Goal: Task Accomplishment & Management: Complete application form

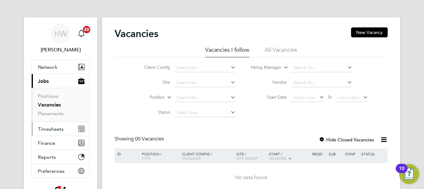
click at [46, 129] on span "Timesheets" at bounding box center [51, 129] width 26 height 6
click at [53, 128] on span "Timesheets" at bounding box center [51, 129] width 26 height 6
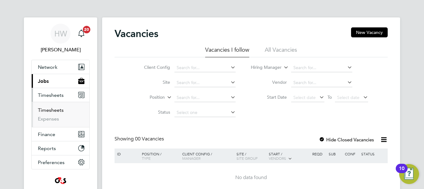
click at [61, 111] on link "Timesheets" at bounding box center [51, 110] width 26 height 6
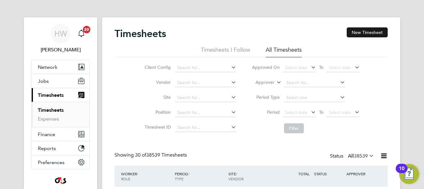
click at [362, 33] on button "New Timesheet" at bounding box center [367, 32] width 41 height 10
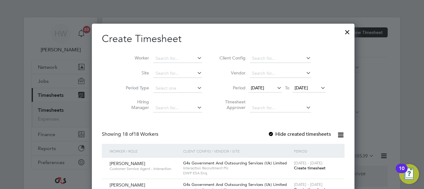
click at [276, 89] on icon at bounding box center [276, 87] width 0 height 9
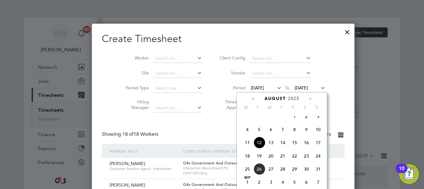
click at [250, 162] on span "18" at bounding box center [248, 156] width 12 height 12
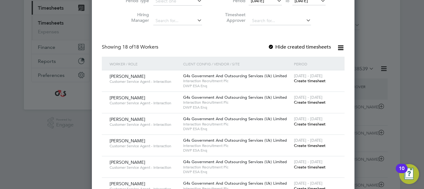
click at [294, 82] on span "Create timesheet" at bounding box center [310, 80] width 32 height 5
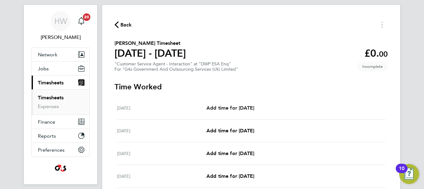
click at [249, 108] on span "Add time for [DATE]" at bounding box center [231, 108] width 48 height 6
select select "30"
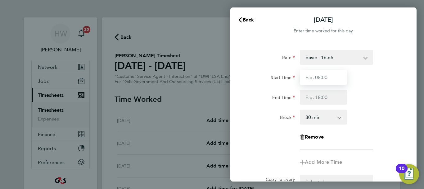
click at [319, 73] on input "Start Time" at bounding box center [323, 77] width 47 height 15
type input "09:00"
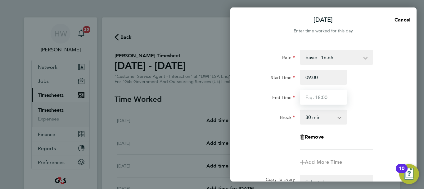
click at [320, 92] on input "End Time" at bounding box center [323, 96] width 47 height 15
type input "17:00"
click at [382, 99] on div "End Time 17:00" at bounding box center [323, 96] width 157 height 15
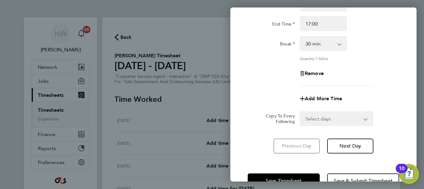
scroll to position [92, 0]
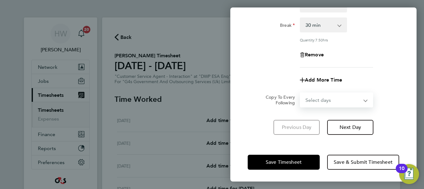
click at [342, 100] on select "Select days Day Weekday (Mon-Fri) Weekend (Sat-Sun) [DATE] [DATE] [DATE] [DATE]…" at bounding box center [333, 100] width 65 height 14
select select "WEEKDAY"
click at [301, 93] on select "Select days Day Weekday (Mon-Fri) Weekend (Sat-Sun) [DATE] [DATE] [DATE] [DATE]…" at bounding box center [333, 100] width 65 height 14
select select "[DATE]"
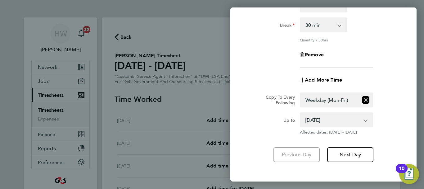
click at [400, 124] on div "Up to [DATE] [DATE] [DATE] [DATE] [DATE] [DATE] Affected dates: [DATE] - [DATE]" at bounding box center [323, 123] width 157 height 22
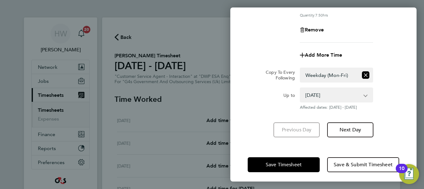
scroll to position [119, 0]
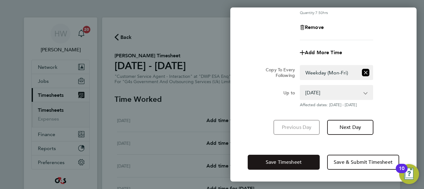
click at [298, 162] on span "Save Timesheet" at bounding box center [284, 162] width 36 height 6
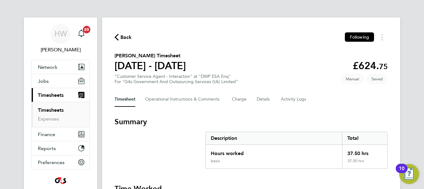
click at [309, 61] on section "[PERSON_NAME] Timesheet [DATE] - [DATE] £624. 75 "Customer Service Agent - Inte…" at bounding box center [251, 68] width 273 height 32
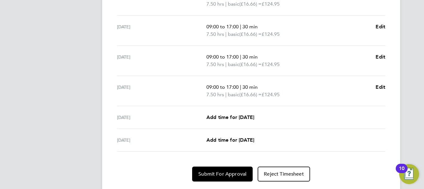
scroll to position [260, 0]
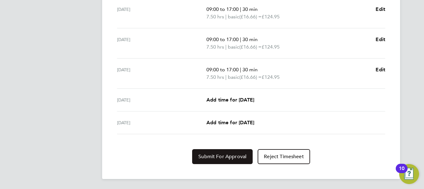
click at [235, 157] on span "Submit For Approval" at bounding box center [223, 156] width 48 height 6
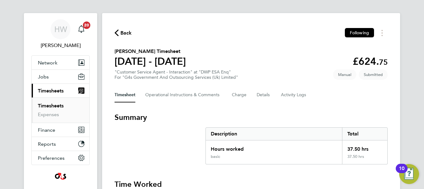
scroll to position [0, 0]
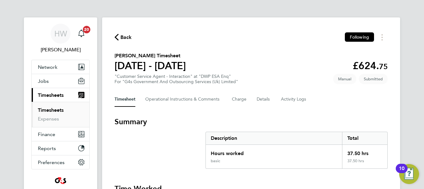
click at [53, 109] on link "Timesheets" at bounding box center [51, 110] width 26 height 6
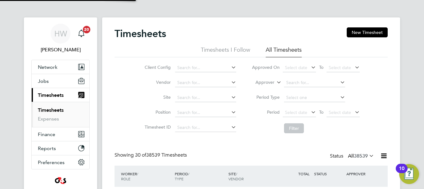
scroll to position [21, 54]
click at [367, 28] on button "New Timesheet" at bounding box center [367, 32] width 41 height 10
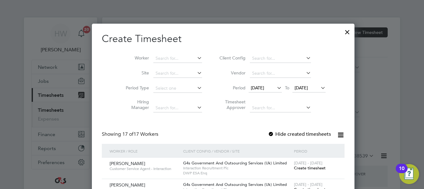
click at [251, 87] on span "[DATE]" at bounding box center [257, 88] width 13 height 6
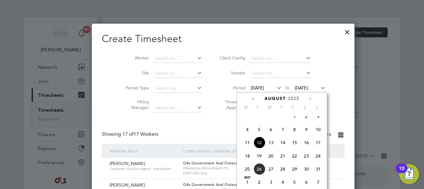
click at [247, 159] on span "18" at bounding box center [248, 156] width 12 height 12
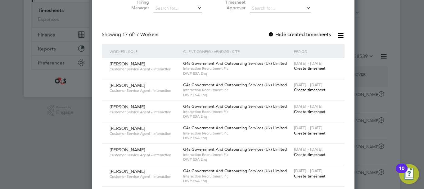
click at [294, 67] on span "Create timesheet" at bounding box center [310, 68] width 32 height 5
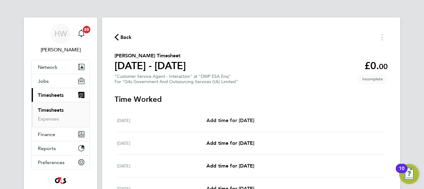
click at [239, 118] on span "Add time for [DATE]" at bounding box center [231, 120] width 48 height 6
select select "30"
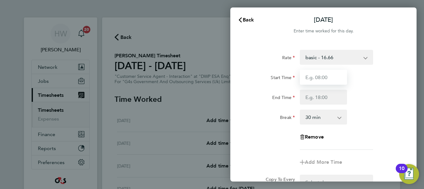
click at [310, 78] on input "Start Time" at bounding box center [323, 77] width 47 height 15
type input "09:00"
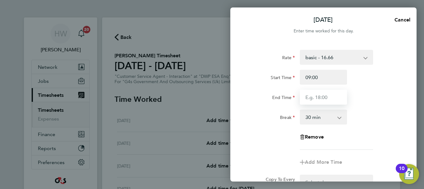
click at [314, 97] on input "End Time" at bounding box center [323, 96] width 47 height 15
type input "17:00"
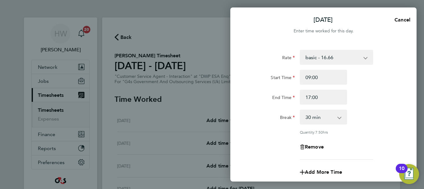
click at [377, 101] on div "End Time 17:00" at bounding box center [323, 96] width 157 height 15
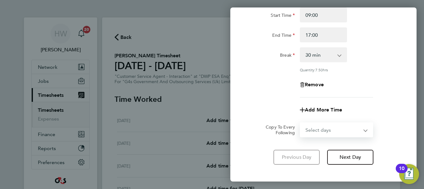
click at [329, 130] on select "Select days Day Weekday (Mon-Fri) Weekend (Sat-Sun) [DATE] [DATE] [DATE] [DATE]…" at bounding box center [333, 130] width 65 height 14
select select "WEEKDAY"
click at [301, 123] on select "Select days Day Weekday (Mon-Fri) Weekend (Sat-Sun) [DATE] [DATE] [DATE] [DATE]…" at bounding box center [333, 130] width 65 height 14
select select "[DATE]"
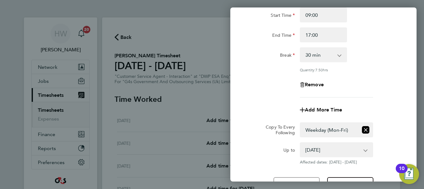
click at [392, 86] on div "Remove" at bounding box center [323, 84] width 157 height 15
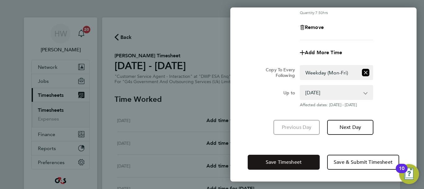
click at [303, 158] on button "Save Timesheet" at bounding box center [284, 161] width 72 height 15
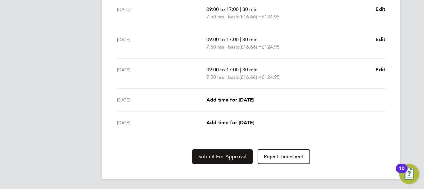
click at [230, 154] on span "Submit For Approval" at bounding box center [223, 156] width 48 height 6
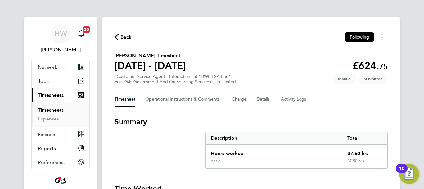
click at [52, 112] on link "Timesheets" at bounding box center [51, 110] width 26 height 6
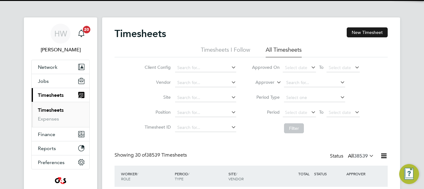
scroll to position [21, 54]
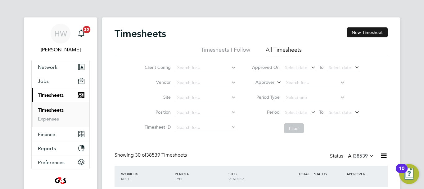
click at [365, 34] on button "New Timesheet" at bounding box center [367, 32] width 41 height 10
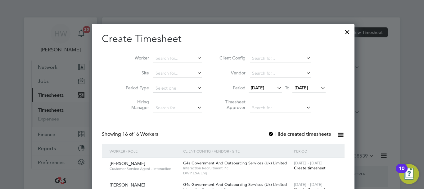
click at [254, 90] on span "[DATE]" at bounding box center [257, 88] width 13 height 6
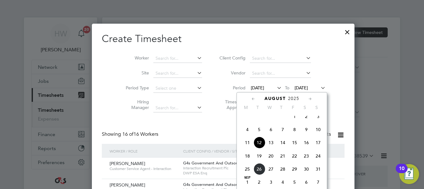
click at [246, 162] on span "18" at bounding box center [248, 156] width 12 height 12
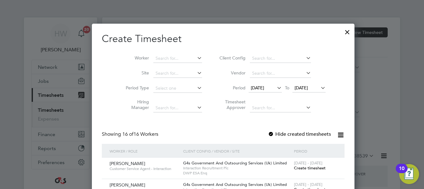
click at [294, 165] on span "Create timesheet" at bounding box center [310, 167] width 32 height 5
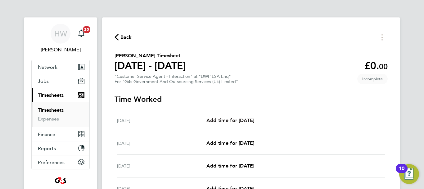
click at [239, 122] on span "Add time for [DATE]" at bounding box center [231, 120] width 48 height 6
select select "30"
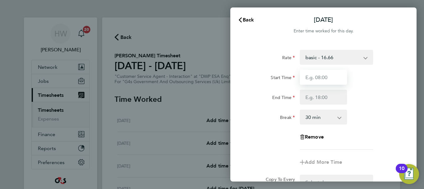
click at [321, 77] on input "Start Time" at bounding box center [323, 77] width 47 height 15
type input "09:00"
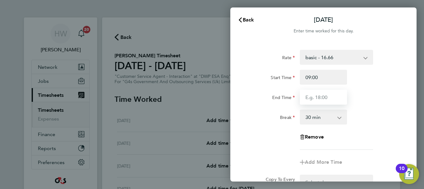
click at [322, 99] on input "End Time" at bounding box center [323, 96] width 47 height 15
type input "17:00"
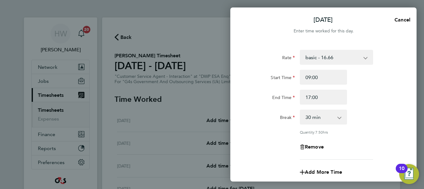
click at [393, 102] on div "End Time 17:00" at bounding box center [323, 96] width 157 height 15
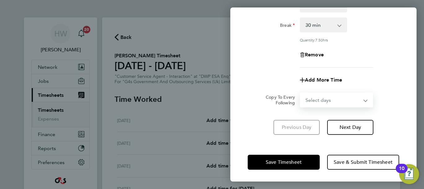
click at [343, 94] on select "Select days Day Weekday (Mon-Fri) Weekend (Sat-Sun) [DATE] [DATE] [DATE] [DATE]…" at bounding box center [333, 100] width 65 height 14
select select "WEEKDAY"
click at [301, 93] on select "Select days Day Weekday (Mon-Fri) Weekend (Sat-Sun) [DATE] [DATE] [DATE] [DATE]…" at bounding box center [333, 100] width 65 height 14
select select "[DATE]"
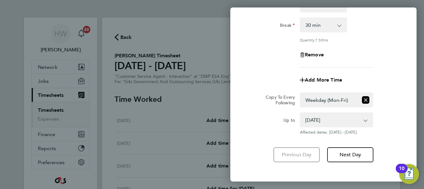
click at [400, 130] on div "Up to [DATE] [DATE] [DATE] [DATE] [DATE] [DATE] Affected dates: [DATE] - [DATE]" at bounding box center [323, 123] width 157 height 22
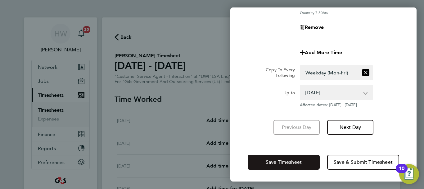
click at [308, 160] on button "Save Timesheet" at bounding box center [284, 161] width 72 height 15
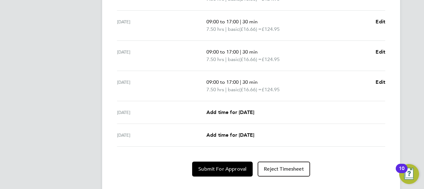
scroll to position [249, 0]
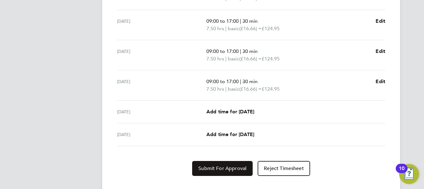
click at [240, 167] on span "Submit For Approval" at bounding box center [223, 168] width 48 height 6
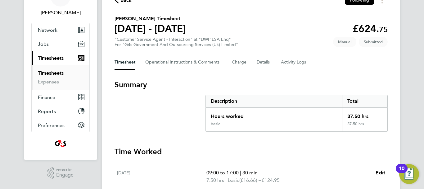
scroll to position [0, 0]
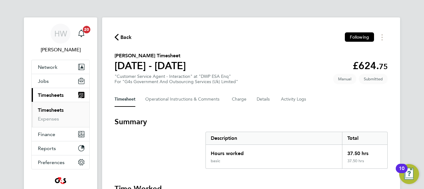
click at [59, 109] on link "Timesheets" at bounding box center [51, 110] width 26 height 6
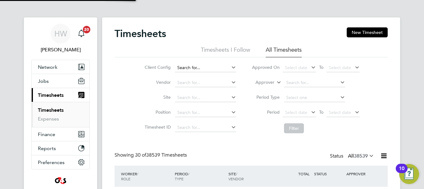
scroll to position [21, 54]
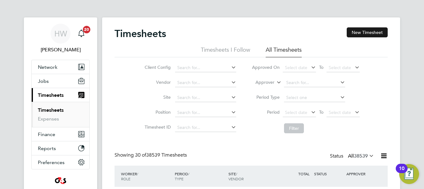
click at [356, 36] on button "New Timesheet" at bounding box center [367, 32] width 41 height 10
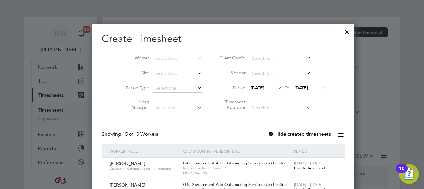
click at [294, 166] on span "Create timesheet" at bounding box center [310, 167] width 32 height 5
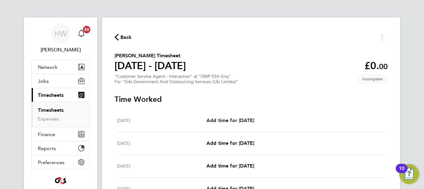
click at [237, 122] on span "Add time for [DATE]" at bounding box center [231, 120] width 48 height 6
select select "30"
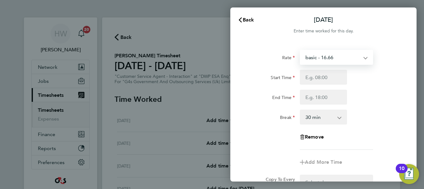
click at [323, 57] on select "basic - 16.66 Sick System Issue Paid - 16.66 x2 - 32.79 Annual Leave System Iss…" at bounding box center [333, 57] width 65 height 14
select select "30"
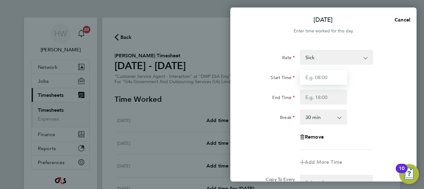
click at [312, 77] on input "Start Time" at bounding box center [323, 77] width 47 height 15
type input "09:00"
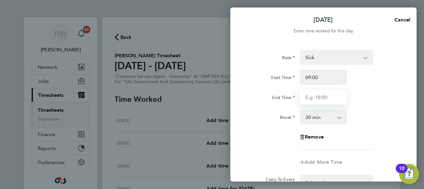
click at [308, 97] on input "End Time" at bounding box center [323, 96] width 47 height 15
type input "17:00"
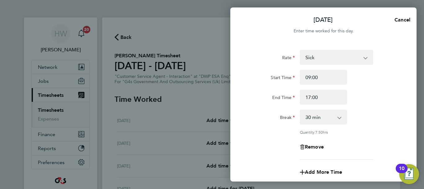
click at [384, 100] on div "End Time 17:00" at bounding box center [323, 96] width 157 height 15
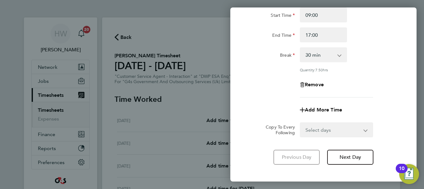
click at [366, 129] on app-icon-cross-button at bounding box center [369, 130] width 7 height 14
click at [368, 132] on app-icon-cross-button at bounding box center [369, 130] width 7 height 14
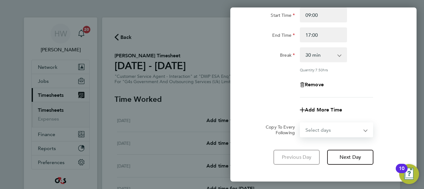
click at [361, 129] on select "Select days Day Weekday (Mon-Fri) Weekend (Sat-Sun) [DATE] [DATE] [DATE] [DATE]…" at bounding box center [333, 130] width 65 height 14
select select "WEEKDAY"
click at [301, 123] on select "Select days Day Weekday (Mon-Fri) Weekend (Sat-Sun) [DATE] [DATE] [DATE] [DATE]…" at bounding box center [333, 130] width 65 height 14
select select "[DATE]"
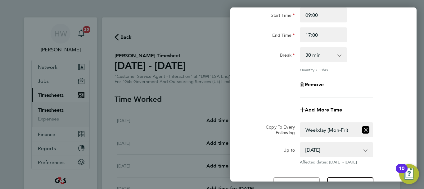
click at [402, 108] on div "Rate Sick System Issue Paid - 16.66 x2 - 32.79 Annual Leave basic - 16.66 Syste…" at bounding box center [324, 89] width 186 height 219
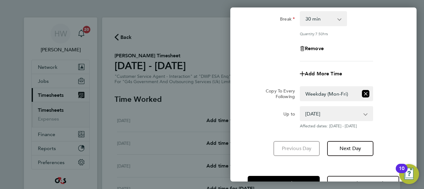
scroll to position [119, 0]
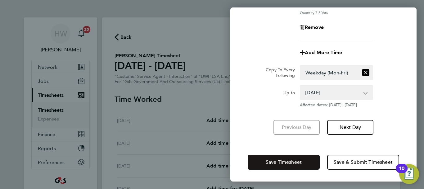
click at [296, 161] on span "Save Timesheet" at bounding box center [284, 162] width 36 height 6
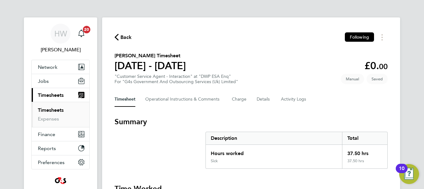
click at [311, 64] on section "[PERSON_NAME] Timesheet [DATE] - [DATE] £0. 00 "Customer Service Agent - Intera…" at bounding box center [251, 68] width 273 height 32
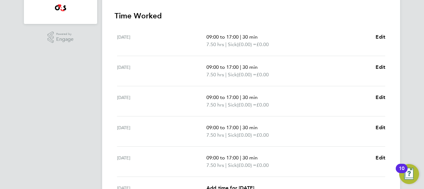
scroll to position [224, 0]
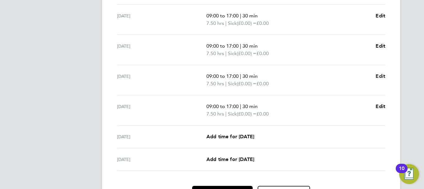
click at [382, 75] on span "Edit" at bounding box center [381, 76] width 10 height 6
select select "30"
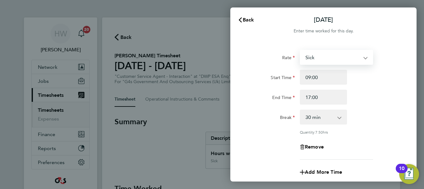
click at [358, 53] on select "Sick System Issue Paid - 16.66 x2 - 32.79 Annual Leave basic - 16.66 System Iss…" at bounding box center [333, 57] width 65 height 14
select select "30"
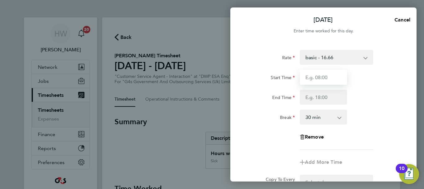
click at [319, 80] on input "Start Time" at bounding box center [323, 77] width 47 height 15
type input "09:00"
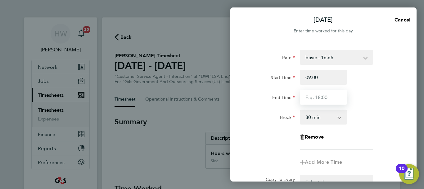
click at [311, 97] on input "End Time" at bounding box center [323, 96] width 47 height 15
type input "17:00"
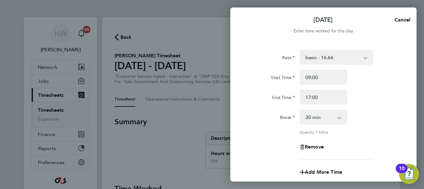
click at [370, 102] on div "End Time 17:00" at bounding box center [323, 96] width 157 height 15
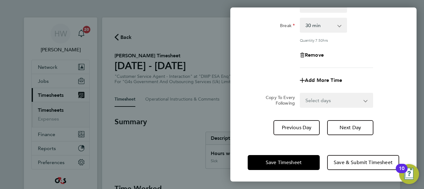
scroll to position [92, 0]
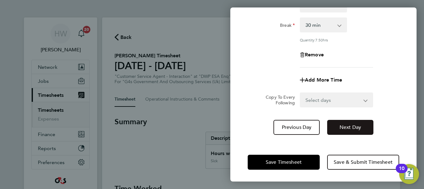
click at [357, 123] on button "Next Day" at bounding box center [350, 127] width 46 height 15
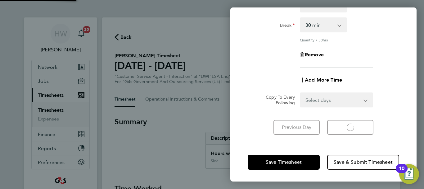
select select "30"
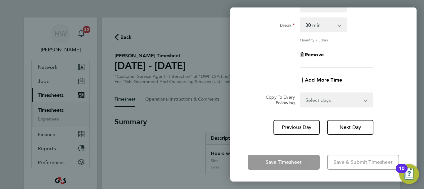
click at [385, 64] on div "Rate Sick System Issue Paid - 16.66 x2 - 32.79 Annual Leave basic - 16.66 Syste…" at bounding box center [324, 13] width 152 height 110
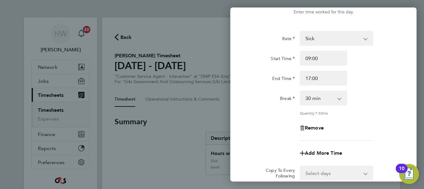
scroll to position [5, 0]
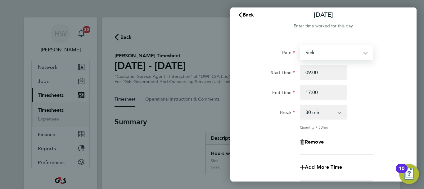
click at [350, 58] on select "Sick System Issue Paid - 16.66 x2 - 32.79 Annual Leave basic - 16.66 System Iss…" at bounding box center [333, 52] width 65 height 14
select select "30"
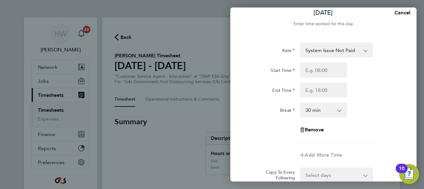
scroll to position [0, 0]
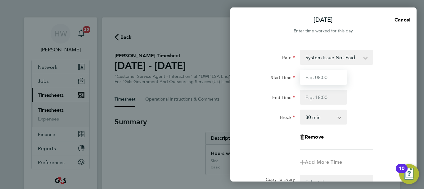
click at [312, 75] on input "Start Time" at bounding box center [323, 77] width 47 height 15
type input "09:00"
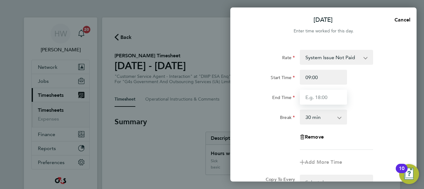
click at [312, 93] on input "End Time" at bounding box center [323, 96] width 47 height 15
type input "17:00"
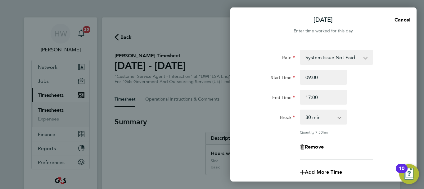
click at [399, 91] on div "End Time 17:00" at bounding box center [323, 96] width 157 height 15
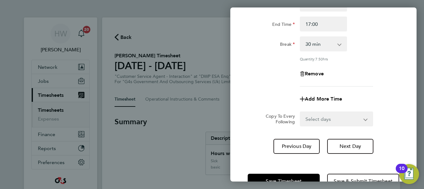
scroll to position [92, 0]
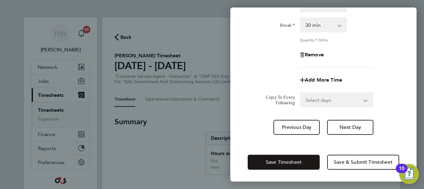
click at [302, 155] on button "Save Timesheet" at bounding box center [284, 161] width 72 height 15
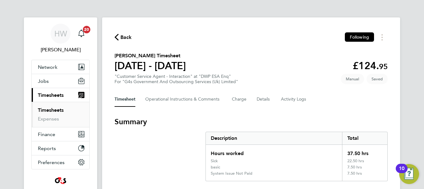
click at [322, 57] on section "[PERSON_NAME] Timesheet [DATE] - [DATE] £124. 95 "Customer Service Agent - Inte…" at bounding box center [251, 68] width 273 height 32
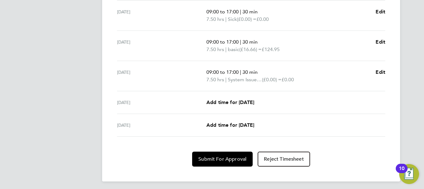
scroll to position [273, 0]
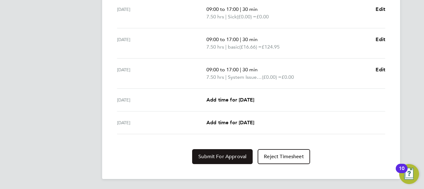
click at [220, 159] on span "Submit For Approval" at bounding box center [223, 156] width 48 height 6
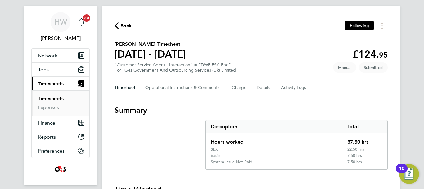
scroll to position [0, 0]
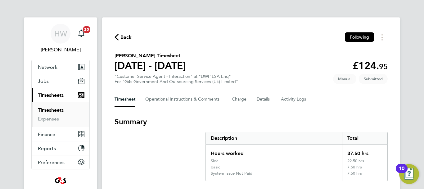
click at [48, 110] on link "Timesheets" at bounding box center [51, 110] width 26 height 6
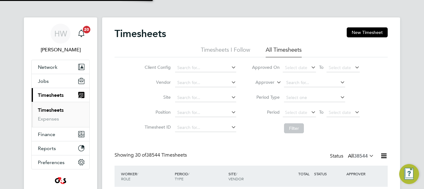
scroll to position [21, 54]
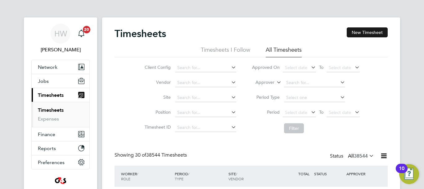
click at [372, 30] on button "New Timesheet" at bounding box center [367, 32] width 41 height 10
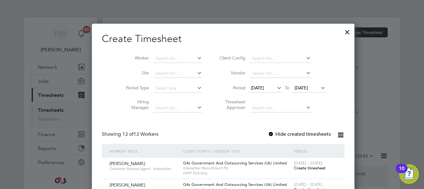
click at [251, 86] on span "[DATE]" at bounding box center [257, 88] width 13 height 6
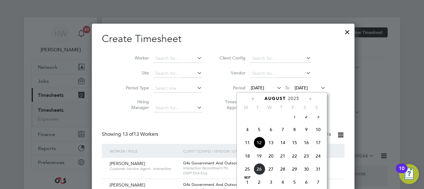
click at [206, 131] on div "Showing 13 of 13 Workers Hide created timesheets" at bounding box center [223, 137] width 243 height 13
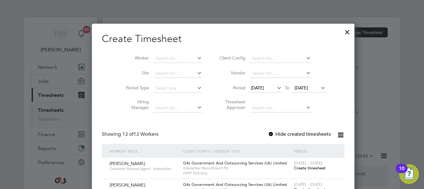
click at [294, 167] on span "Create timesheet" at bounding box center [310, 167] width 32 height 5
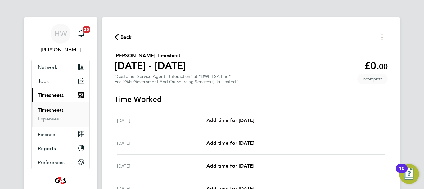
click at [244, 119] on span "Add time for [DATE]" at bounding box center [231, 120] width 48 height 6
select select "30"
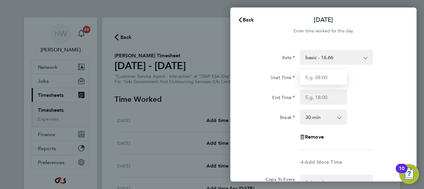
click at [322, 76] on input "Start Time" at bounding box center [323, 77] width 47 height 15
type input "09:00"
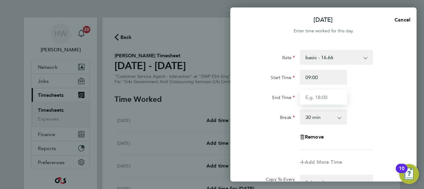
click at [321, 96] on input "End Time" at bounding box center [323, 96] width 47 height 15
type input "17:00"
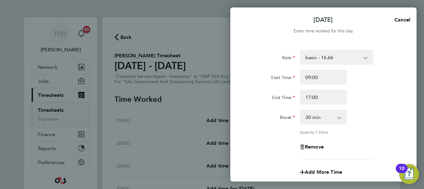
click at [393, 103] on div "End Time 17:00" at bounding box center [323, 96] width 157 height 15
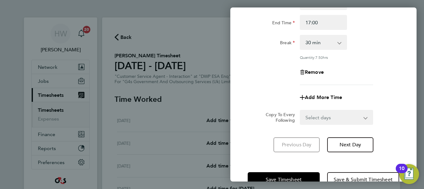
click at [336, 118] on select "Select days Day Weekday (Mon-Fri) Weekend (Sat-Sun) [DATE] [DATE] [DATE] [DATE]…" at bounding box center [333, 117] width 65 height 14
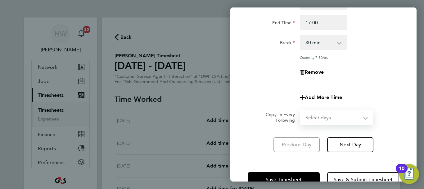
select select "WEEKDAY"
click at [301, 110] on select "Select days Day Weekday (Mon-Fri) Weekend (Sat-Sun) [DATE] [DATE] [DATE] [DATE]…" at bounding box center [333, 117] width 65 height 14
select select "[DATE]"
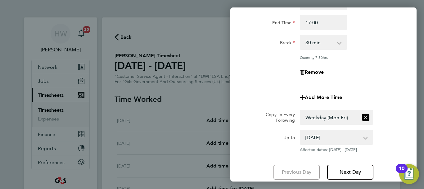
click at [392, 78] on div "Remove" at bounding box center [323, 72] width 157 height 15
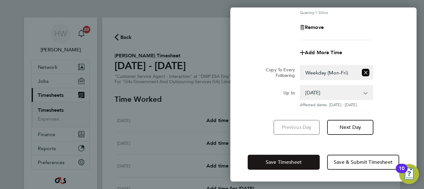
click at [304, 158] on button "Save Timesheet" at bounding box center [284, 161] width 72 height 15
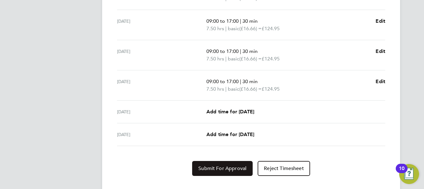
click at [222, 167] on span "Submit For Approval" at bounding box center [223, 168] width 48 height 6
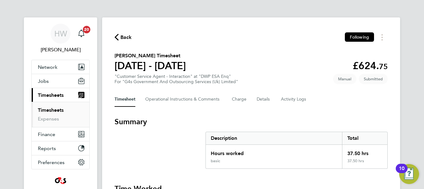
click at [54, 111] on link "Timesheets" at bounding box center [51, 110] width 26 height 6
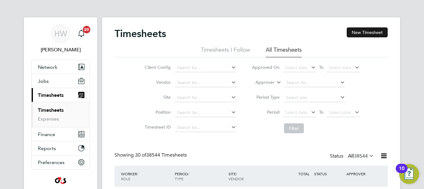
click at [369, 33] on button "New Timesheet" at bounding box center [367, 32] width 41 height 10
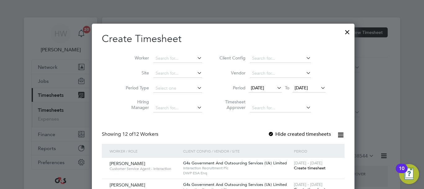
click at [294, 168] on span "Create timesheet" at bounding box center [310, 167] width 32 height 5
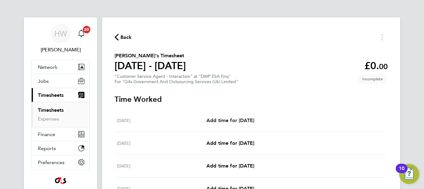
click at [254, 119] on span "Add time for [DATE]" at bounding box center [231, 120] width 48 height 6
select select "30"
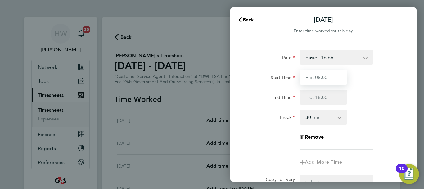
click at [326, 78] on input "Start Time" at bounding box center [323, 77] width 47 height 15
type input "09:00"
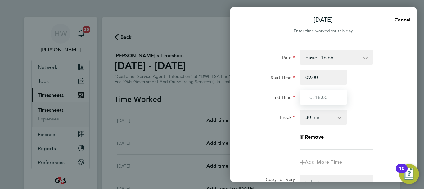
click at [323, 94] on input "End Time" at bounding box center [323, 96] width 47 height 15
type input "17:00"
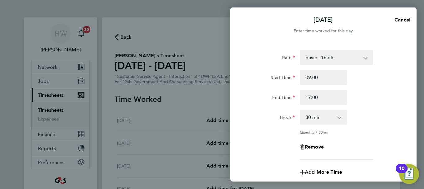
click at [393, 106] on div "Rate basic - 16.66 Bank Holiday x1.5 - 24.73 System Issue Not Paid System Issue…" at bounding box center [324, 105] width 152 height 110
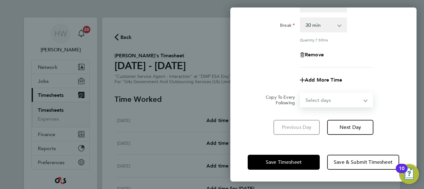
click at [335, 100] on select "Select days Day Weekday (Mon-Fri) Weekend (Sat-Sun) [DATE] [DATE] [DATE] [DATE]…" at bounding box center [333, 100] width 65 height 14
select select "WEEKDAY"
click at [301, 93] on select "Select days Day Weekday (Mon-Fri) Weekend (Sat-Sun) [DATE] [DATE] [DATE] [DATE]…" at bounding box center [333, 100] width 65 height 14
select select "[DATE]"
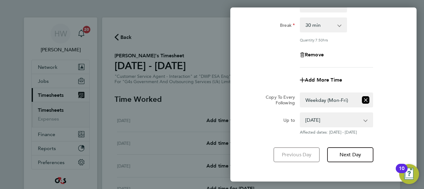
click at [391, 147] on div "Previous Day Next Day" at bounding box center [324, 154] width 152 height 15
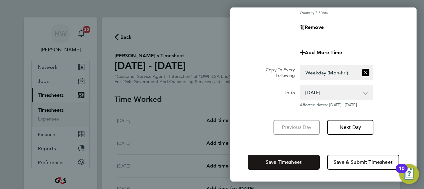
click at [288, 163] on span "Save Timesheet" at bounding box center [284, 162] width 36 height 6
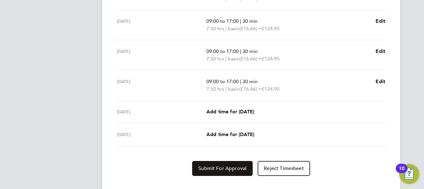
click at [226, 166] on span "Submit For Approval" at bounding box center [223, 168] width 48 height 6
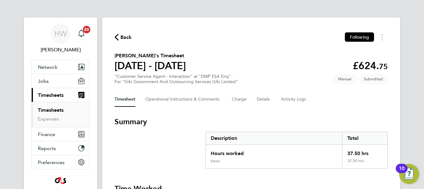
click at [52, 111] on link "Timesheets" at bounding box center [51, 110] width 26 height 6
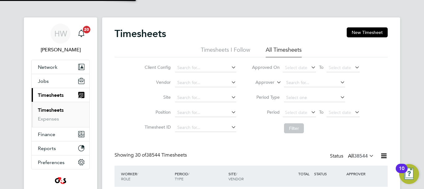
scroll to position [21, 54]
click at [375, 30] on button "New Timesheet" at bounding box center [367, 32] width 41 height 10
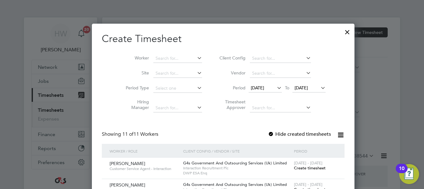
click at [299, 167] on span "Create timesheet" at bounding box center [310, 167] width 32 height 5
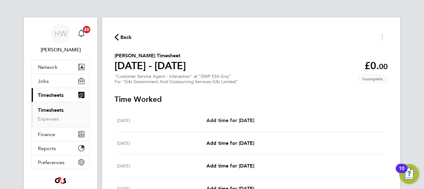
click at [229, 119] on span "Add time for [DATE]" at bounding box center [231, 120] width 48 height 6
select select "30"
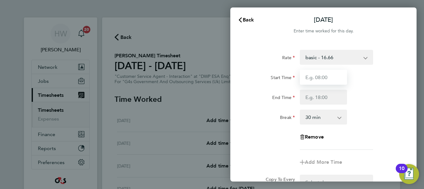
click at [313, 75] on input "Start Time" at bounding box center [323, 77] width 47 height 15
type input "09:00"
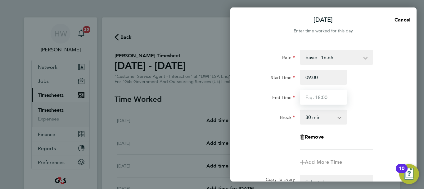
click at [315, 94] on input "End Time" at bounding box center [323, 96] width 47 height 15
type input "17:00"
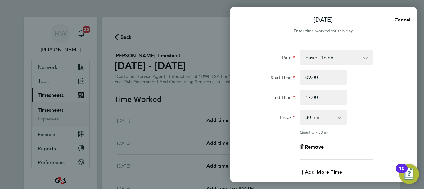
click at [376, 100] on div "End Time 17:00" at bounding box center [323, 96] width 157 height 15
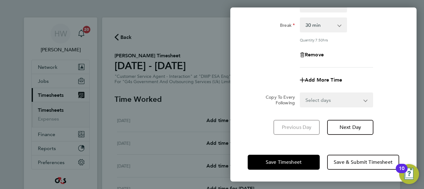
click at [330, 100] on select "Select days Day Weekday (Mon-Fri) Weekend (Sat-Sun) [DATE] [DATE] [DATE] [DATE]…" at bounding box center [333, 100] width 65 height 14
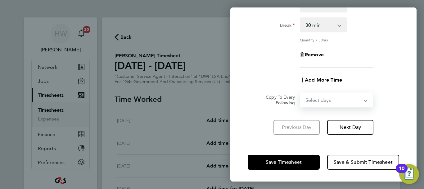
select select "WEEKDAY"
click at [301, 93] on select "Select days Day Weekday (Mon-Fri) Weekend (Sat-Sun) [DATE] [DATE] [DATE] [DATE]…" at bounding box center [333, 100] width 65 height 14
select select "[DATE]"
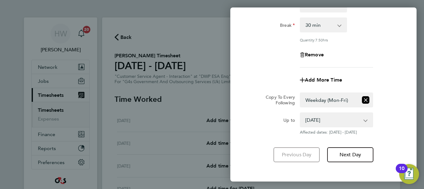
click at [406, 110] on div "Rate basic - 16.66 x1.5 - 24.73 Bank Holiday x2 - 32.79 System Issue Paid - 16.…" at bounding box center [324, 59] width 186 height 219
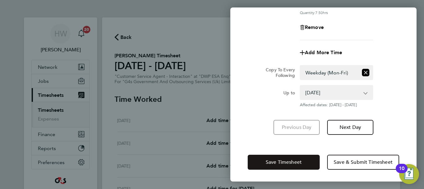
click at [272, 163] on span "Save Timesheet" at bounding box center [284, 162] width 36 height 6
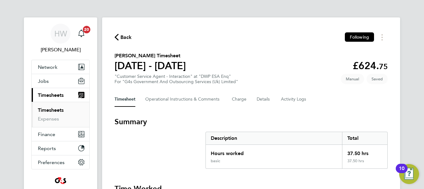
click at [229, 53] on section "[PERSON_NAME] Timesheet [DATE] - [DATE] £624. 75 "Customer Service Agent - Inte…" at bounding box center [251, 68] width 273 height 32
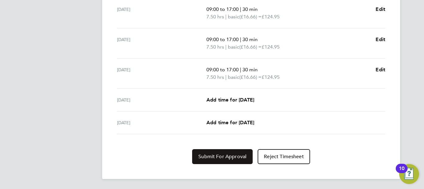
click at [219, 157] on span "Submit For Approval" at bounding box center [223, 156] width 48 height 6
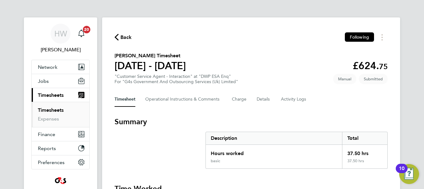
click at [46, 109] on link "Timesheets" at bounding box center [51, 110] width 26 height 6
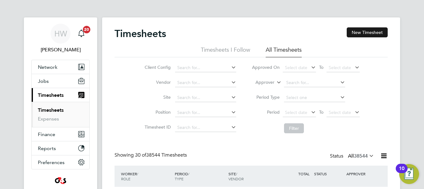
click at [373, 30] on button "New Timesheet" at bounding box center [367, 32] width 41 height 10
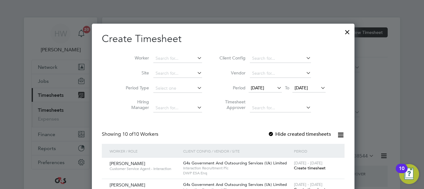
click at [294, 167] on span "Create timesheet" at bounding box center [310, 167] width 32 height 5
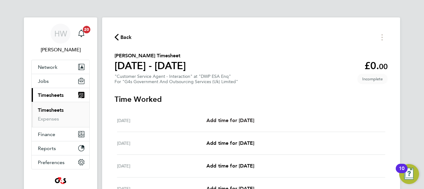
click at [240, 120] on span "Add time for [DATE]" at bounding box center [231, 120] width 48 height 6
select select "30"
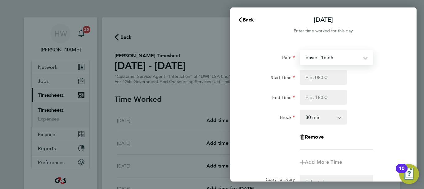
click at [327, 53] on select "basic - 16.66 x2 - 32.79 System Issue Not Paid x1.5 - 24.73 Sick Annual Leave B…" at bounding box center [333, 57] width 65 height 14
select select "30"
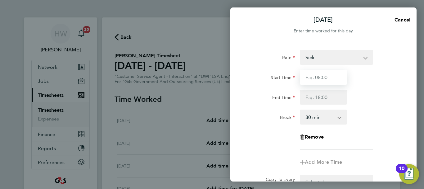
click at [310, 77] on input "Start Time" at bounding box center [323, 77] width 47 height 15
type input "09:00"
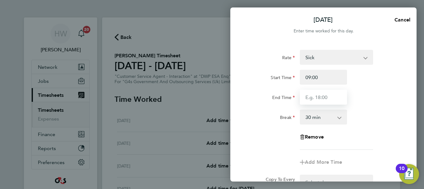
click at [317, 100] on input "End Time" at bounding box center [323, 96] width 47 height 15
type input "17:00"
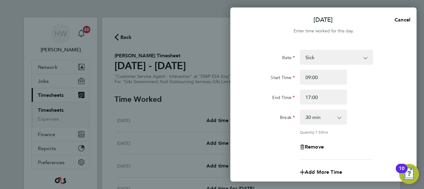
click at [373, 103] on div "End Time 17:00" at bounding box center [323, 96] width 157 height 15
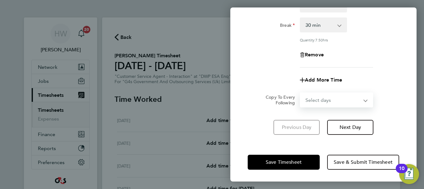
click at [345, 102] on select "Select days Day Weekday (Mon-Fri) Weekend (Sat-Sun) [DATE] [DATE] [DATE] [DATE]…" at bounding box center [333, 100] width 65 height 14
select select "WEEKDAY"
click at [301, 93] on select "Select days Day Weekday (Mon-Fri) Weekend (Sat-Sun) [DATE] [DATE] [DATE] [DATE]…" at bounding box center [333, 100] width 65 height 14
select select "[DATE]"
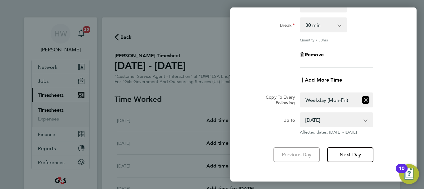
click at [389, 77] on div "Add More Time" at bounding box center [323, 79] width 157 height 15
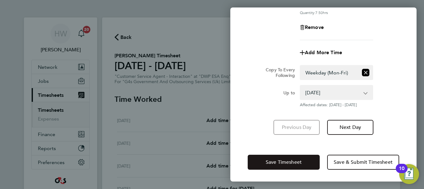
click at [294, 159] on span "Save Timesheet" at bounding box center [284, 162] width 36 height 6
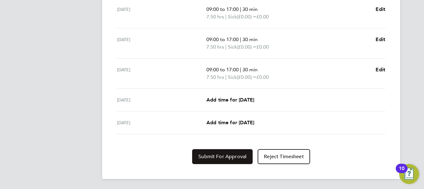
click at [230, 156] on span "Submit For Approval" at bounding box center [223, 156] width 48 height 6
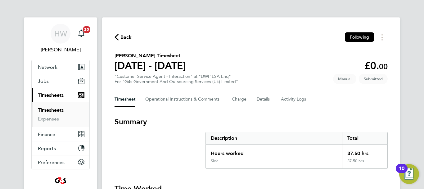
click at [47, 109] on link "Timesheets" at bounding box center [51, 110] width 26 height 6
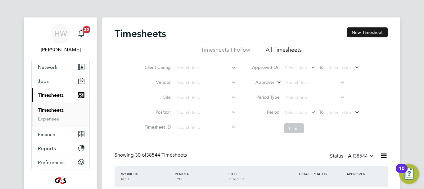
click at [364, 35] on button "New Timesheet" at bounding box center [367, 32] width 41 height 10
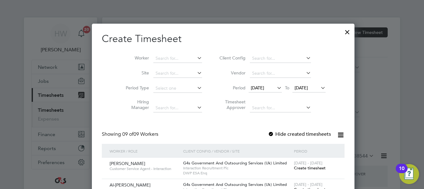
click at [294, 166] on span "Create timesheet" at bounding box center [310, 167] width 32 height 5
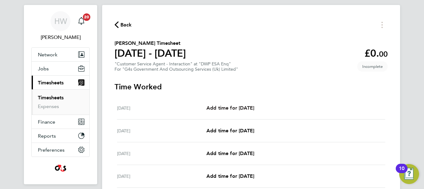
click at [252, 106] on span "Add time for [DATE]" at bounding box center [231, 108] width 48 height 6
select select "30"
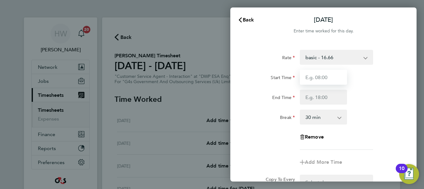
click at [327, 79] on input "Start Time" at bounding box center [323, 77] width 47 height 15
type input "09:00"
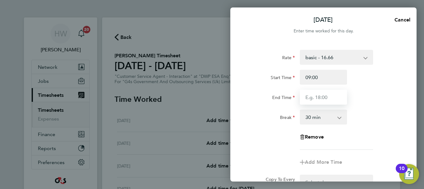
click at [322, 96] on input "End Time" at bounding box center [323, 96] width 47 height 15
type input "17:00"
click at [376, 98] on div "End Time 17:00" at bounding box center [323, 96] width 157 height 15
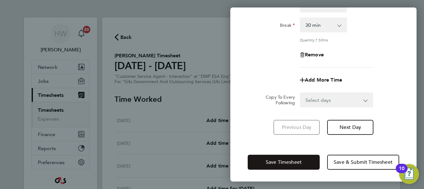
click at [304, 160] on button "Save Timesheet" at bounding box center [284, 161] width 72 height 15
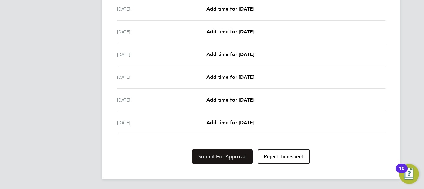
click at [232, 158] on span "Submit For Approval" at bounding box center [223, 156] width 48 height 6
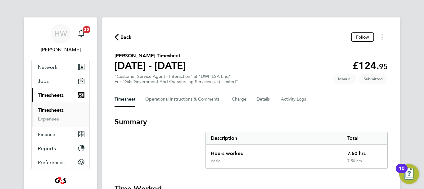
click at [53, 111] on link "Timesheets" at bounding box center [51, 110] width 26 height 6
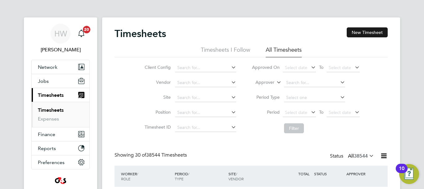
click at [369, 32] on button "New Timesheet" at bounding box center [367, 32] width 41 height 10
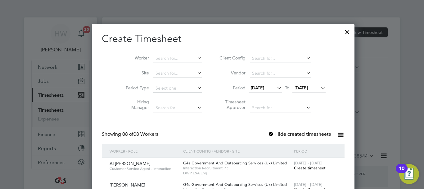
click at [294, 167] on span "Create timesheet" at bounding box center [310, 167] width 32 height 5
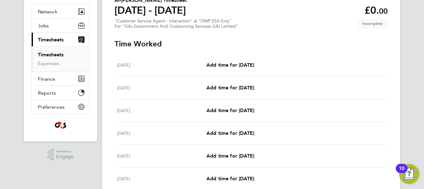
scroll to position [50, 0]
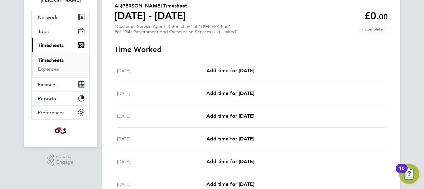
click at [234, 73] on link "Add time for [DATE]" at bounding box center [231, 70] width 48 height 7
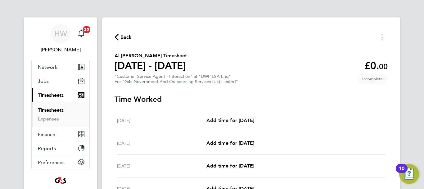
select select "30"
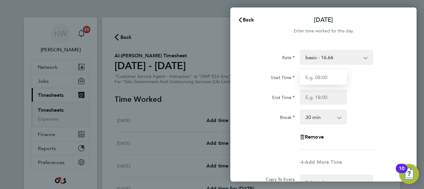
click at [326, 75] on input "Start Time" at bounding box center [323, 77] width 47 height 15
type input "07:45"
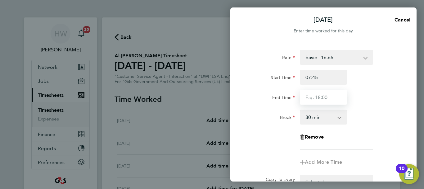
click at [325, 100] on input "End Time" at bounding box center [323, 96] width 47 height 15
type input "17:00"
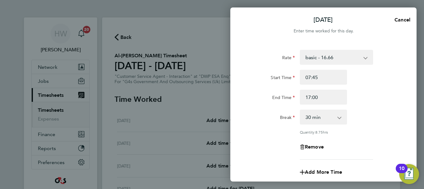
click at [377, 99] on div "End Time 17:00" at bounding box center [323, 96] width 157 height 15
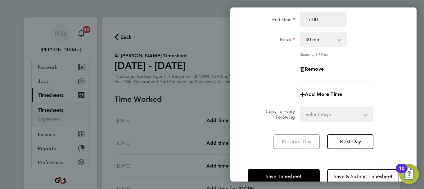
scroll to position [92, 0]
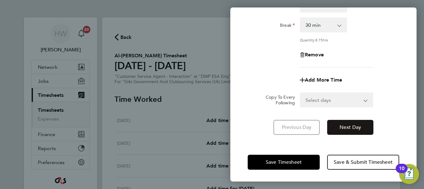
click at [358, 123] on button "Next Day" at bounding box center [350, 127] width 46 height 15
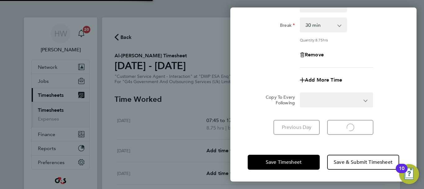
select select "30"
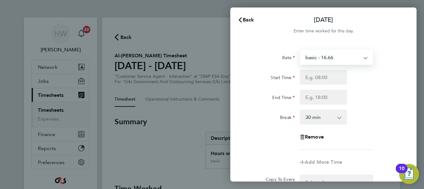
click at [326, 59] on select "basic - 16.66 Bank Holiday Annual Leave Sick System Issue Paid - 16.66 x2 - 32.…" at bounding box center [333, 57] width 65 height 14
select select "30"
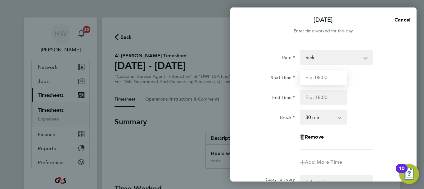
click at [313, 78] on input "Start Time" at bounding box center [323, 77] width 47 height 15
type input "07:45"
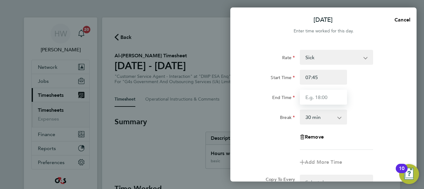
click at [317, 99] on input "End Time" at bounding box center [323, 96] width 47 height 15
type input "17:00"
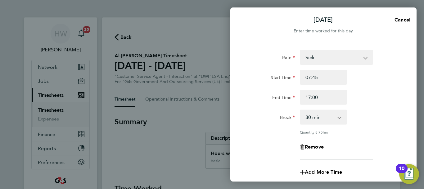
click at [391, 103] on div "End Time 17:00" at bounding box center [323, 96] width 157 height 15
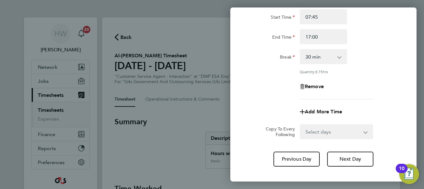
scroll to position [92, 0]
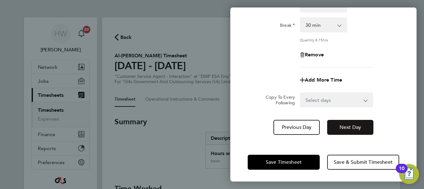
click at [359, 127] on span "Next Day" at bounding box center [350, 127] width 21 height 6
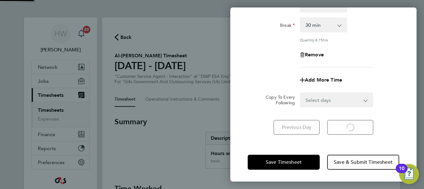
scroll to position [83, 0]
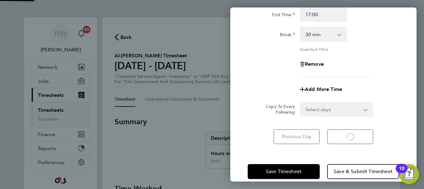
select select "30"
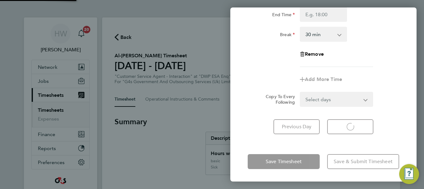
select select "30"
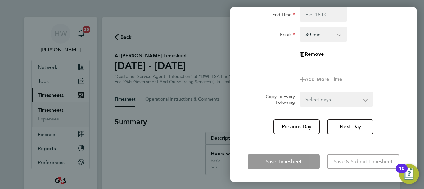
click at [368, 53] on div "Remove" at bounding box center [323, 54] width 157 height 15
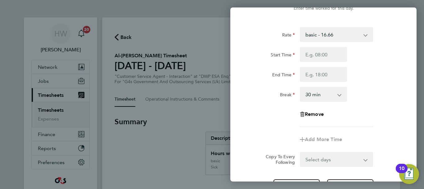
scroll to position [0, 0]
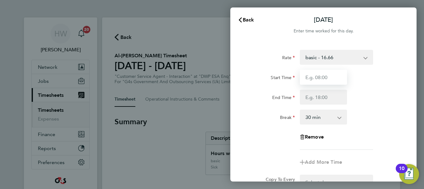
click at [312, 76] on input "Start Time" at bounding box center [323, 77] width 47 height 15
type input "11:00"
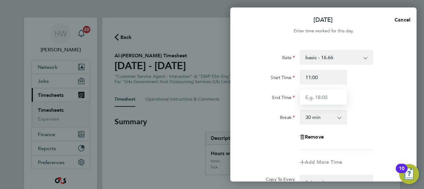
click at [313, 94] on input "End Time" at bounding box center [323, 96] width 47 height 15
type input "17:00"
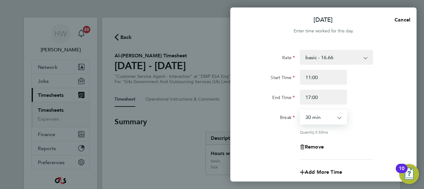
click at [328, 119] on select "0 min 15 min 30 min 45 min 60 min 75 min 90 min" at bounding box center [320, 117] width 39 height 14
select select "0"
click at [301, 110] on select "0 min 15 min 30 min 45 min 60 min 75 min 90 min" at bounding box center [320, 117] width 39 height 14
click at [396, 118] on div "Break 0 min 15 min 30 min 45 min 60 min 75 min 90 min" at bounding box center [323, 116] width 157 height 15
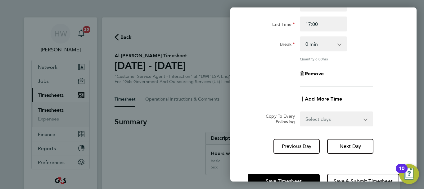
scroll to position [92, 0]
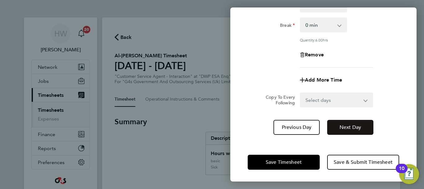
click at [364, 128] on button "Next Day" at bounding box center [350, 127] width 46 height 15
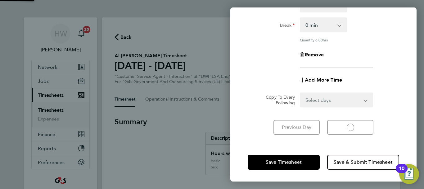
select select "30"
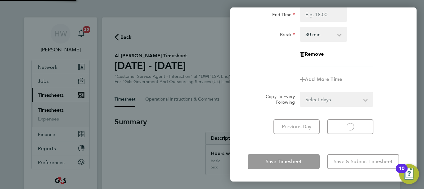
scroll to position [83, 0]
select select "30"
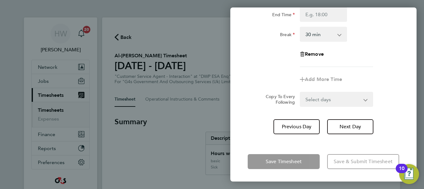
click at [390, 49] on div "Remove" at bounding box center [323, 54] width 157 height 15
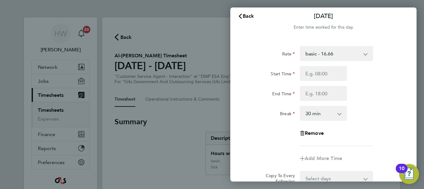
scroll to position [0, 0]
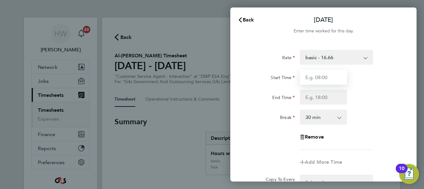
click at [322, 77] on input "Start Time" at bounding box center [323, 77] width 47 height 15
type input "09:00"
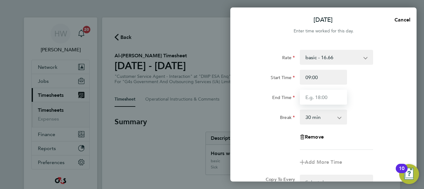
click at [316, 96] on input "End Time" at bounding box center [323, 96] width 47 height 15
type input "17:00"
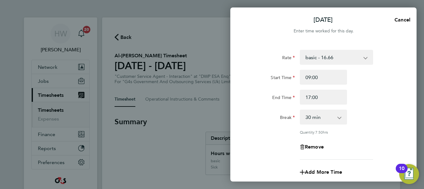
click at [373, 94] on div "End Time 17:00" at bounding box center [323, 96] width 157 height 15
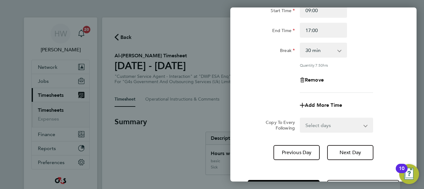
scroll to position [92, 0]
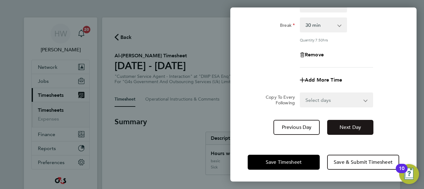
click at [364, 127] on button "Next Day" at bounding box center [350, 127] width 46 height 15
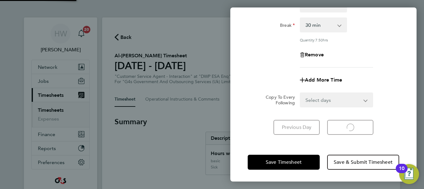
select select "30"
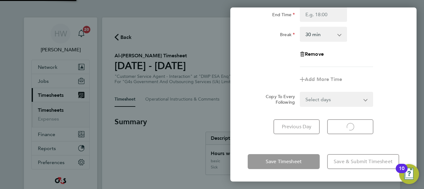
scroll to position [83, 0]
select select "30"
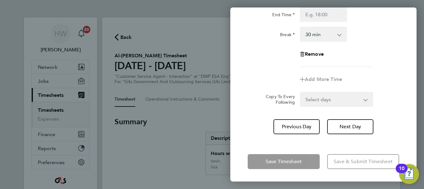
click at [399, 82] on div "Add More Time" at bounding box center [323, 79] width 157 height 15
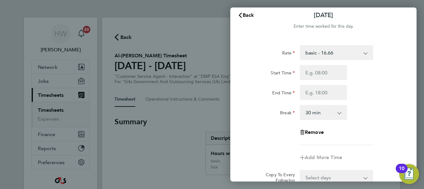
scroll to position [0, 0]
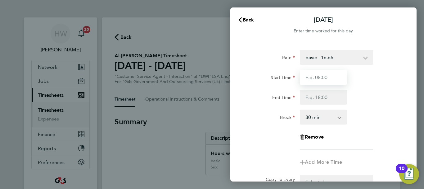
click at [325, 82] on input "Start Time" at bounding box center [323, 77] width 47 height 15
type input "10:00"
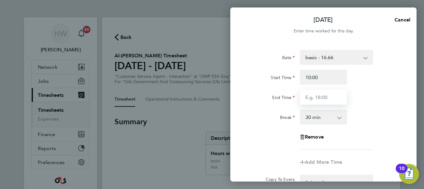
click at [315, 101] on input "End Time" at bounding box center [323, 96] width 47 height 15
type input "17:00"
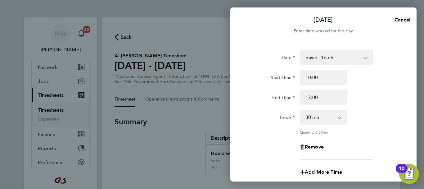
click at [404, 103] on div "Rate basic - 16.66 Bank Holiday Annual Leave Sick System Issue Paid - 16.66 x2 …" at bounding box center [324, 138] width 186 height 192
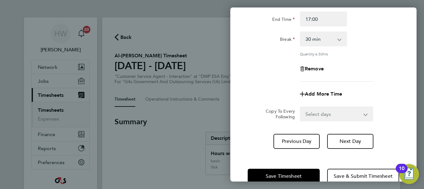
scroll to position [92, 0]
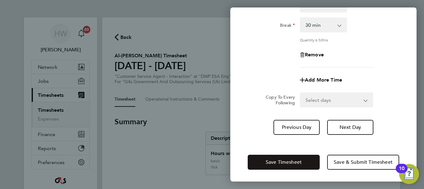
click at [308, 160] on button "Save Timesheet" at bounding box center [284, 161] width 72 height 15
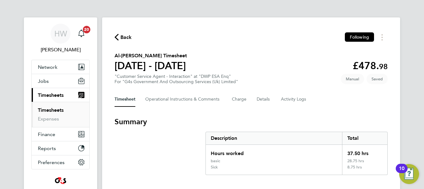
click at [316, 58] on section "Al-[PERSON_NAME] Timesheet [DATE] - [DATE] £478. 98 "Customer Service Agent - I…" at bounding box center [251, 68] width 273 height 32
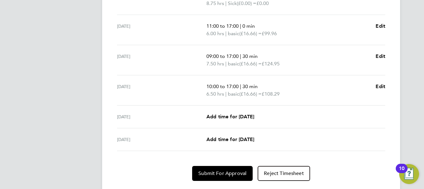
scroll to position [267, 0]
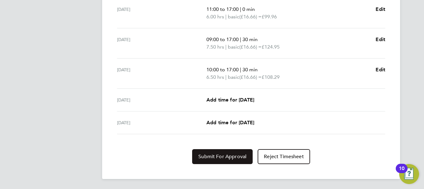
click at [238, 154] on span "Submit For Approval" at bounding box center [223, 156] width 48 height 6
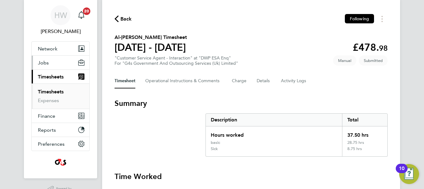
scroll to position [18, 0]
click at [58, 91] on link "Timesheets" at bounding box center [51, 92] width 26 height 6
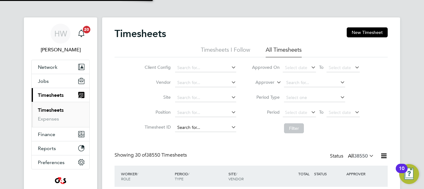
scroll to position [3, 3]
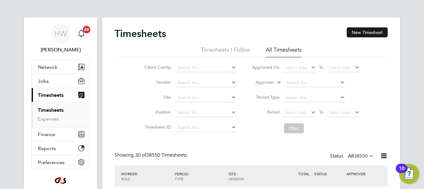
click at [367, 28] on button "New Timesheet" at bounding box center [367, 32] width 41 height 10
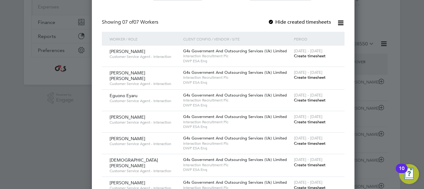
click at [294, 80] on span "Create timesheet" at bounding box center [310, 77] width 32 height 5
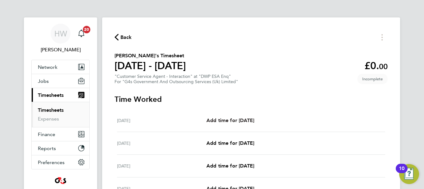
click at [249, 121] on span "Add time for [DATE]" at bounding box center [231, 120] width 48 height 6
select select "30"
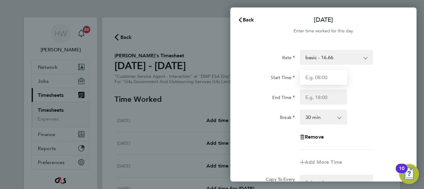
click at [313, 77] on input "Start Time" at bounding box center [323, 77] width 47 height 15
type input "09:00"
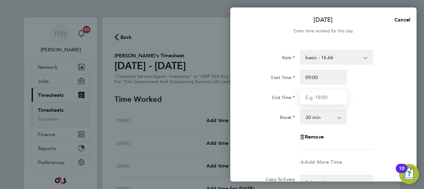
click at [311, 96] on input "End Time" at bounding box center [323, 96] width 47 height 15
type input "17:00"
click at [377, 97] on div "End Time 17:00" at bounding box center [323, 96] width 157 height 15
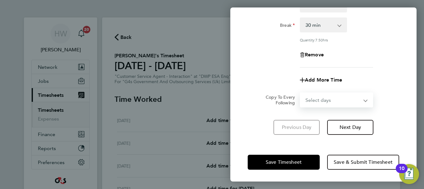
click at [330, 97] on select "Select days Day Weekday (Mon-Fri) Weekend (Sat-Sun) [DATE] [DATE] [DATE] [DATE]…" at bounding box center [333, 100] width 65 height 14
select select "WEEKDAY"
click at [301, 93] on select "Select days Day Weekday (Mon-Fri) Weekend (Sat-Sun) [DATE] [DATE] [DATE] [DATE]…" at bounding box center [333, 100] width 65 height 14
select select "[DATE]"
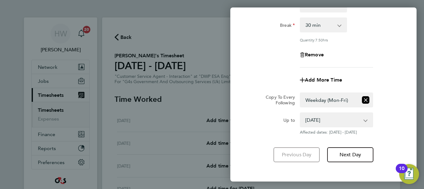
click at [399, 66] on div "Rate basic - 16.66 System Issue Not Paid System Issue Paid - 16.66 x2 - 32.79 x…" at bounding box center [324, 13] width 152 height 110
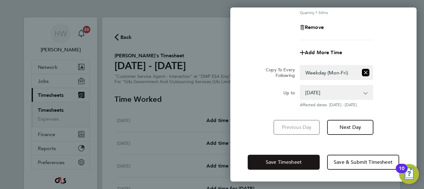
click at [289, 160] on span "Save Timesheet" at bounding box center [284, 162] width 36 height 6
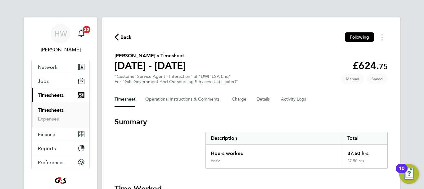
click at [276, 75] on section "[PERSON_NAME]'s Timesheet [DATE] - [DATE] £624. 75 "Customer Service Agent - In…" at bounding box center [251, 68] width 273 height 32
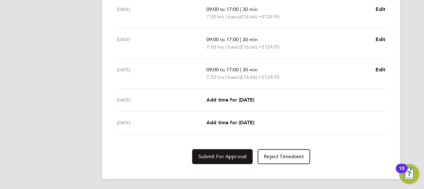
click at [232, 156] on span "Submit For Approval" at bounding box center [223, 156] width 48 height 6
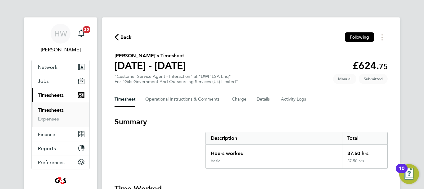
click at [46, 108] on link "Timesheets" at bounding box center [51, 110] width 26 height 6
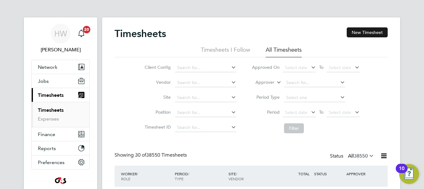
click at [368, 32] on button "New Timesheet" at bounding box center [367, 32] width 41 height 10
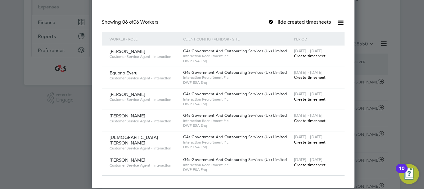
click at [294, 102] on span "Create timesheet" at bounding box center [310, 98] width 32 height 5
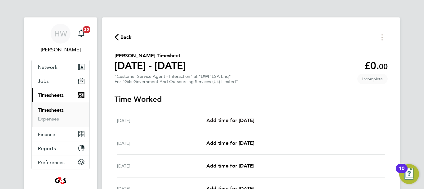
click at [254, 119] on span "Add time for [DATE]" at bounding box center [231, 120] width 48 height 6
select select "30"
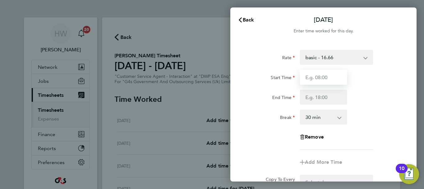
click at [326, 76] on input "Start Time" at bounding box center [323, 77] width 47 height 15
type input "09:00"
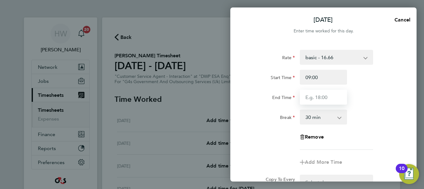
click at [320, 97] on input "End Time" at bounding box center [323, 96] width 47 height 15
type input "17:00"
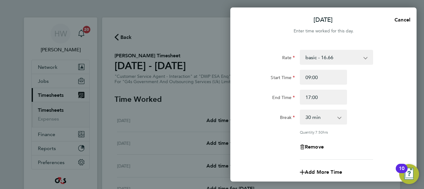
click at [404, 82] on div "Rate basic - 16.66 x1.5 - 24.73 Sick x2 - 32.79 System Issue Paid - 16.66 Bank …" at bounding box center [324, 138] width 186 height 192
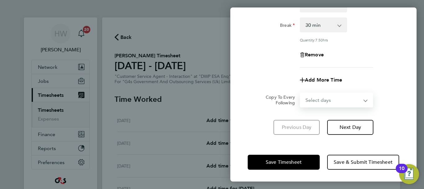
click at [338, 95] on select "Select days Day Weekday (Mon-Fri) Weekend (Sat-Sun) [DATE] [DATE] [DATE] [DATE]…" at bounding box center [333, 100] width 65 height 14
select select "WEEKDAY"
click at [301, 93] on select "Select days Day Weekday (Mon-Fri) Weekend (Sat-Sun) [DATE] [DATE] [DATE] [DATE]…" at bounding box center [333, 100] width 65 height 14
select select "[DATE]"
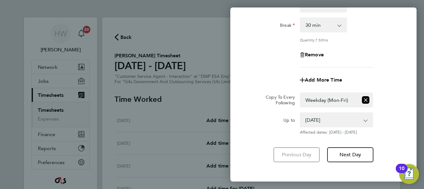
click at [391, 73] on div "Add More Time" at bounding box center [323, 79] width 157 height 15
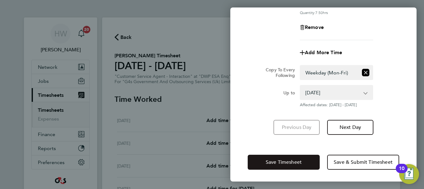
click at [291, 159] on span "Save Timesheet" at bounding box center [284, 162] width 36 height 6
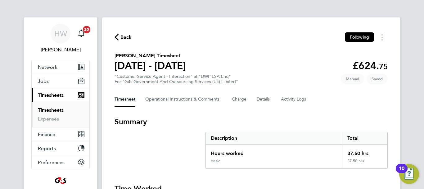
click at [302, 63] on section "[PERSON_NAME] Timesheet [DATE] - [DATE] £624. 75 "Customer Service Agent - Inte…" at bounding box center [251, 68] width 273 height 32
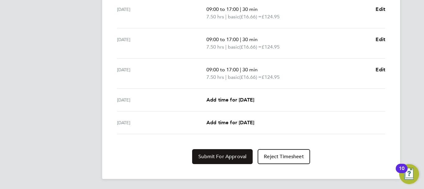
click at [242, 155] on span "Submit For Approval" at bounding box center [223, 156] width 48 height 6
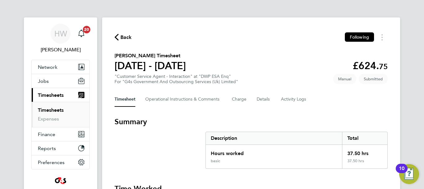
click at [48, 109] on link "Timesheets" at bounding box center [51, 110] width 26 height 6
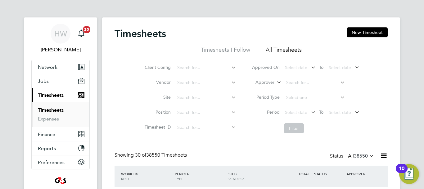
click at [382, 31] on button "New Timesheet" at bounding box center [367, 32] width 41 height 10
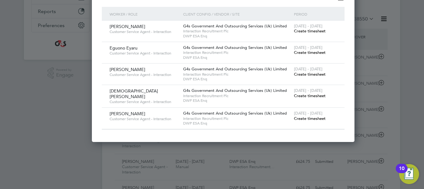
click at [296, 77] on span "Create timesheet" at bounding box center [310, 73] width 32 height 5
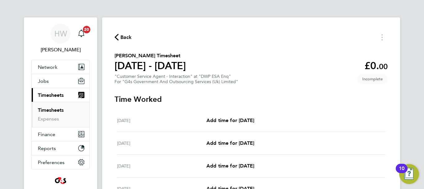
click at [331, 61] on section "[PERSON_NAME] Timesheet [DATE] - [DATE] £0. 00 "Customer Service Agent - Intera…" at bounding box center [251, 68] width 273 height 32
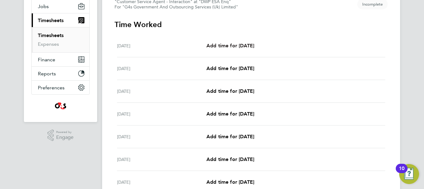
click at [253, 48] on span "Add time for [DATE]" at bounding box center [231, 46] width 48 height 6
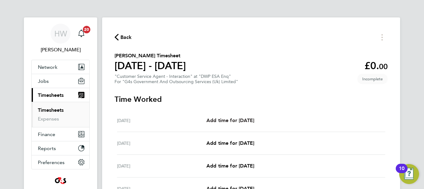
select select "30"
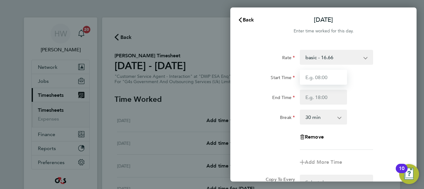
click at [321, 77] on input "Start Time" at bounding box center [323, 77] width 47 height 15
type input "09:00"
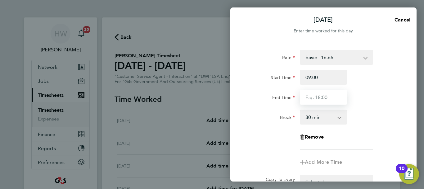
click at [318, 96] on input "End Time" at bounding box center [323, 96] width 47 height 15
type input "17:00"
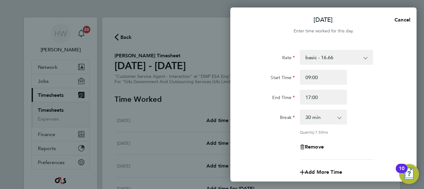
click at [376, 95] on div "End Time 17:00" at bounding box center [323, 96] width 157 height 15
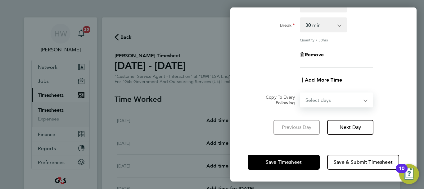
click at [343, 100] on select "Select days Day Weekday (Mon-Fri) Weekend (Sat-Sun) [DATE] [DATE] [DATE] [DATE]…" at bounding box center [333, 100] width 65 height 14
select select "WEEKDAY"
click at [301, 93] on select "Select days Day Weekday (Mon-Fri) Weekend (Sat-Sun) [DATE] [DATE] [DATE] [DATE]…" at bounding box center [333, 100] width 65 height 14
select select "[DATE]"
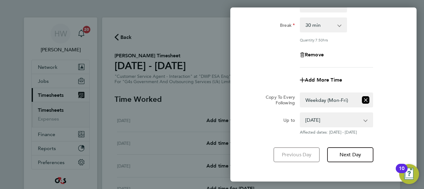
click at [389, 122] on div "Up to [DATE] [DATE] [DATE] [DATE] [DATE] [DATE] Affected dates: [DATE] - [DATE]" at bounding box center [323, 123] width 157 height 22
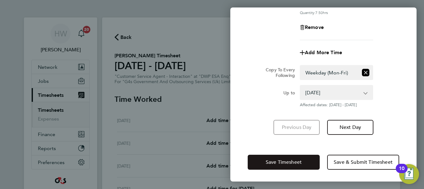
click at [307, 163] on button "Save Timesheet" at bounding box center [284, 161] width 72 height 15
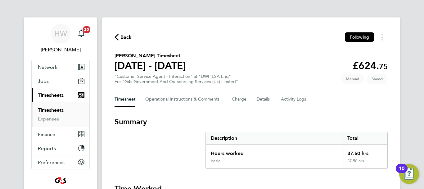
click at [351, 65] on section "[PERSON_NAME] Timesheet [DATE] - [DATE] £624. 75 "Customer Service Agent - Inte…" at bounding box center [251, 68] width 273 height 32
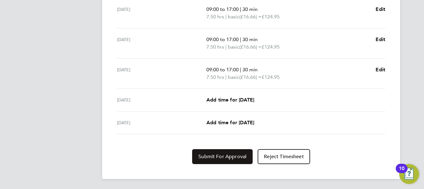
click at [234, 156] on span "Submit For Approval" at bounding box center [223, 156] width 48 height 6
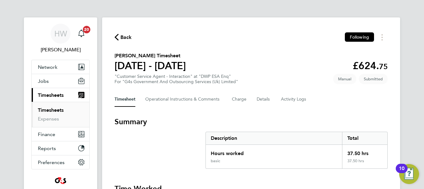
click at [47, 110] on link "Timesheets" at bounding box center [51, 110] width 26 height 6
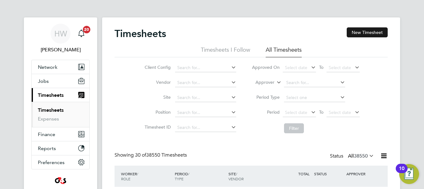
click at [369, 34] on button "New Timesheet" at bounding box center [367, 32] width 41 height 10
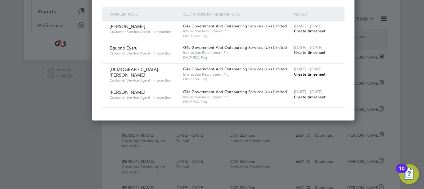
click at [297, 77] on span "Create timesheet" at bounding box center [310, 73] width 32 height 5
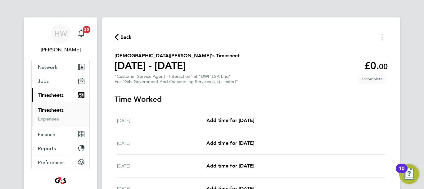
click at [333, 74] on section "[DEMOGRAPHIC_DATA][PERSON_NAME]'s Timesheet [DATE] - [DATE] £0. 00 "Customer Se…" at bounding box center [251, 68] width 273 height 32
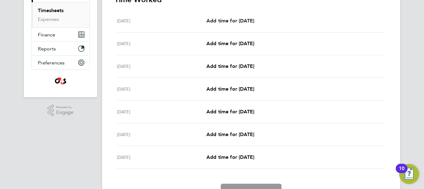
click at [251, 19] on span "Add time for [DATE]" at bounding box center [231, 21] width 48 height 6
select select "30"
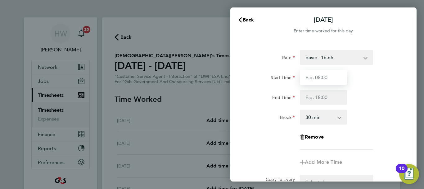
click at [317, 76] on input "Start Time" at bounding box center [323, 77] width 47 height 15
type input "09:00"
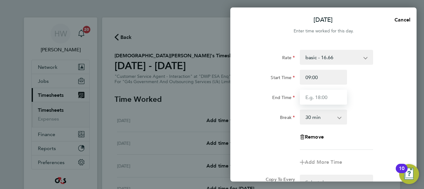
click at [315, 99] on input "End Time" at bounding box center [323, 96] width 47 height 15
type input "17:00"
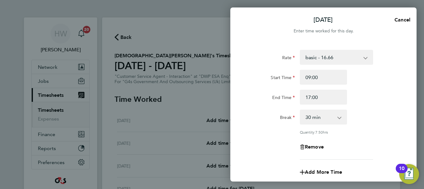
click at [364, 102] on div "End Time 17:00" at bounding box center [323, 96] width 157 height 15
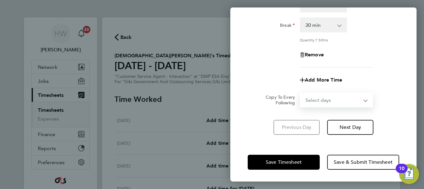
click at [332, 103] on select "Select days Day Weekday (Mon-Fri) Weekend (Sat-Sun) [DATE] [DATE] [DATE] [DATE]…" at bounding box center [333, 100] width 65 height 14
select select "WEEKDAY"
click at [301, 93] on select "Select days Day Weekday (Mon-Fri) Weekend (Sat-Sun) [DATE] [DATE] [DATE] [DATE]…" at bounding box center [333, 100] width 65 height 14
select select "[DATE]"
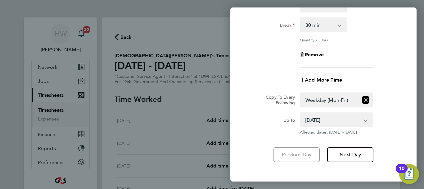
click at [399, 84] on div "Add More Time" at bounding box center [323, 79] width 157 height 15
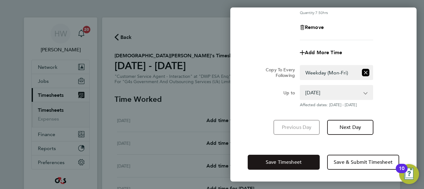
click at [290, 159] on span "Save Timesheet" at bounding box center [284, 162] width 36 height 6
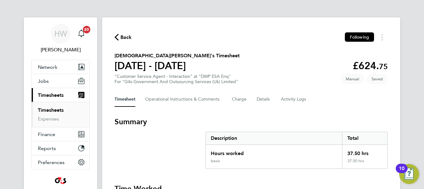
click at [272, 63] on section "[DEMOGRAPHIC_DATA][PERSON_NAME]'s Timesheet [DATE] - [DATE] £624. 75 "Customer …" at bounding box center [251, 68] width 273 height 32
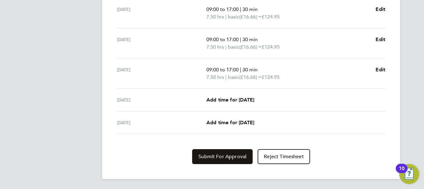
click at [220, 154] on span "Submit For Approval" at bounding box center [223, 156] width 48 height 6
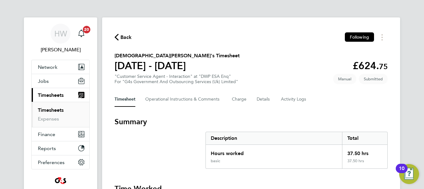
click at [54, 112] on link "Timesheets" at bounding box center [51, 110] width 26 height 6
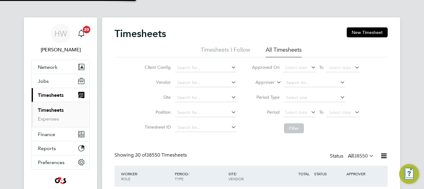
scroll to position [21, 54]
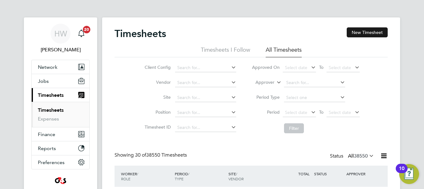
click at [369, 33] on button "New Timesheet" at bounding box center [367, 32] width 41 height 10
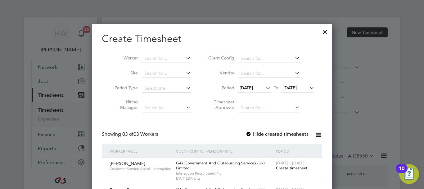
click at [251, 133] on div at bounding box center [249, 134] width 6 height 6
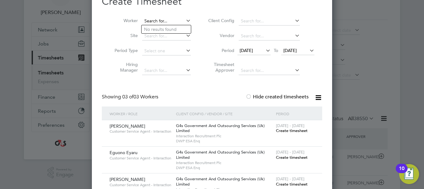
click at [166, 22] on input at bounding box center [166, 21] width 49 height 9
type input "d"
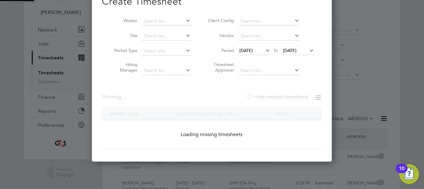
drag, startPoint x: 271, startPoint y: 48, endPoint x: 265, endPoint y: 51, distance: 6.7
click at [265, 51] on div "[DATE] To [DATE]" at bounding box center [275, 51] width 77 height 9
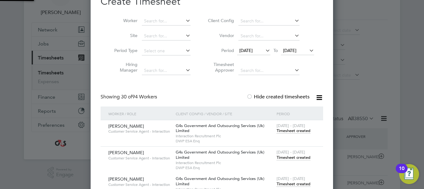
click at [264, 51] on icon at bounding box center [264, 50] width 0 height 9
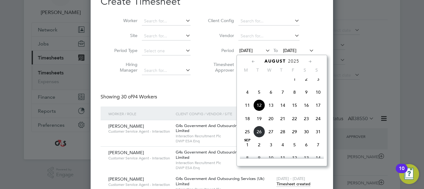
click at [247, 122] on span "18" at bounding box center [248, 118] width 12 height 12
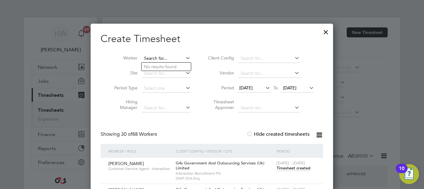
click at [148, 57] on input at bounding box center [166, 58] width 49 height 9
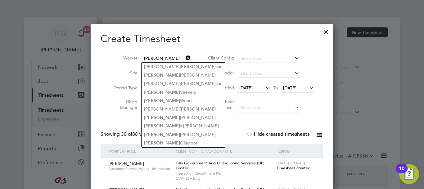
type input "[PERSON_NAME]"
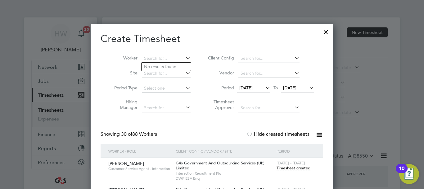
scroll to position [966, 243]
click at [295, 43] on h2 "Create Timesheet" at bounding box center [212, 38] width 223 height 13
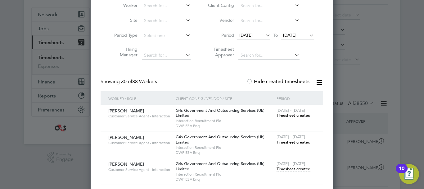
scroll to position [0, 0]
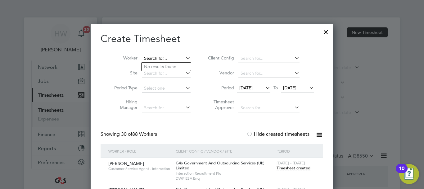
click at [149, 56] on input at bounding box center [166, 58] width 49 height 9
click at [181, 66] on b "Wi" at bounding box center [184, 66] width 6 height 5
type input "[PERSON_NAME]"
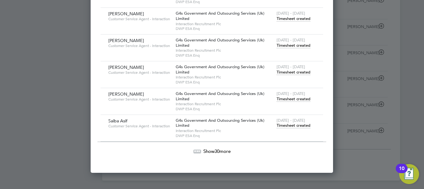
scroll to position [819, 0]
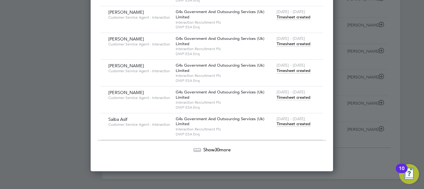
click at [212, 148] on span "Show 30 more" at bounding box center [216, 149] width 27 height 6
click at [212, 148] on span "Show -29 more" at bounding box center [217, 149] width 29 height 6
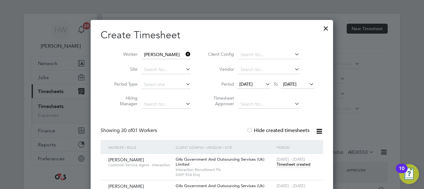
scroll to position [0, 0]
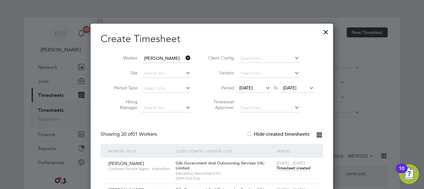
click at [327, 33] on div at bounding box center [326, 30] width 11 height 11
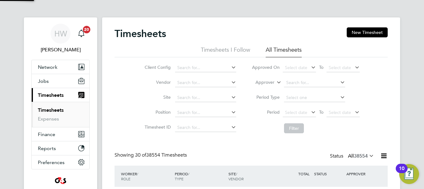
scroll to position [21, 54]
click at [227, 53] on li "Timesheets I Follow" at bounding box center [225, 51] width 49 height 11
click at [294, 37] on div "Timesheets New Timesheet" at bounding box center [251, 36] width 273 height 19
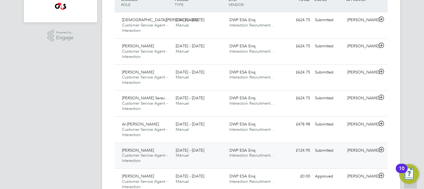
click at [217, 150] on div "[DATE] - [DATE] Manual" at bounding box center [200, 153] width 54 height 16
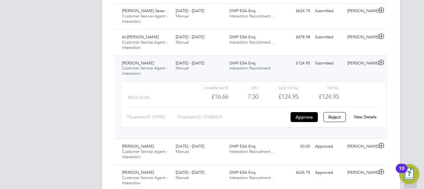
click at [365, 115] on link "View Details" at bounding box center [365, 116] width 23 height 5
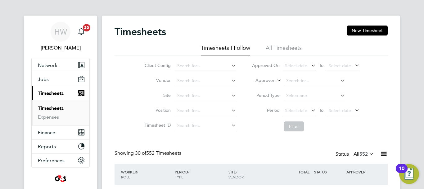
scroll to position [0, 0]
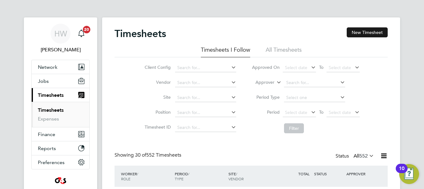
click at [368, 29] on button "New Timesheet" at bounding box center [367, 32] width 41 height 10
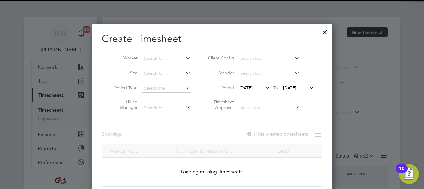
scroll to position [200, 241]
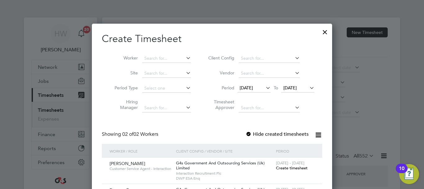
click at [249, 135] on div at bounding box center [249, 134] width 6 height 6
click at [253, 85] on span "[DATE]" at bounding box center [246, 88] width 13 height 6
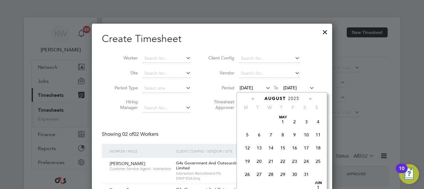
scroll to position [215, 0]
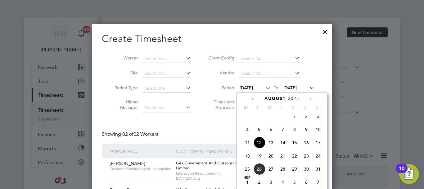
click at [247, 161] on span "18" at bounding box center [248, 156] width 12 height 12
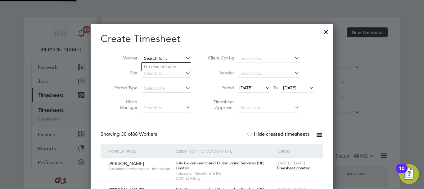
scroll to position [966, 243]
click at [155, 58] on input at bounding box center [166, 58] width 49 height 9
type input "marco"
click at [325, 31] on div at bounding box center [326, 30] width 11 height 11
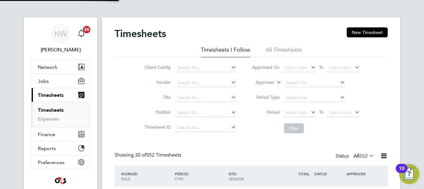
scroll to position [21, 54]
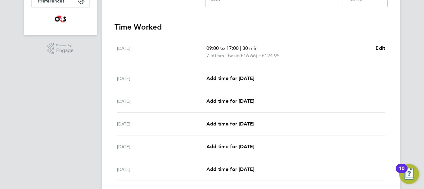
scroll to position [162, 0]
click at [254, 76] on span "Add time for [DATE]" at bounding box center [231, 78] width 48 height 6
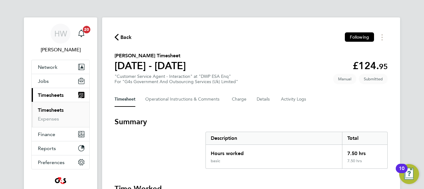
select select "30"
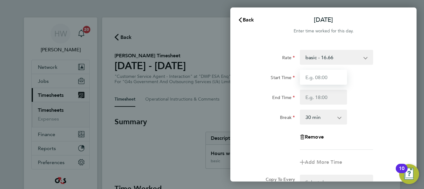
click at [322, 74] on input "Start Time" at bounding box center [323, 77] width 47 height 15
type input "09:00"
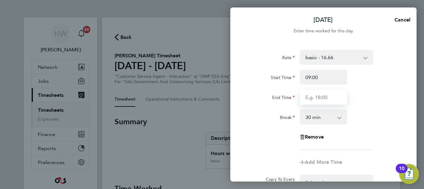
click at [316, 101] on input "End Time" at bounding box center [323, 96] width 47 height 15
type input "17:00"
click at [364, 99] on div "End Time 17:00" at bounding box center [323, 96] width 157 height 15
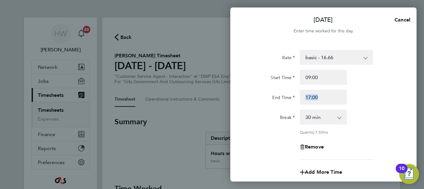
click at [364, 99] on div "End Time 17:00" at bounding box center [323, 96] width 157 height 15
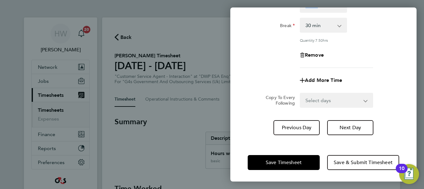
scroll to position [92, 0]
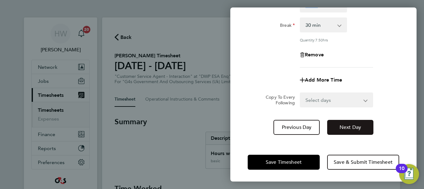
click at [349, 128] on span "Next Day" at bounding box center [350, 127] width 21 height 6
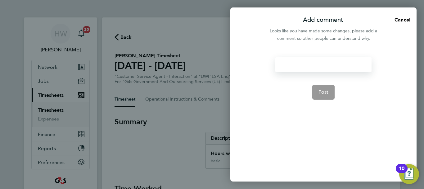
click at [290, 65] on div at bounding box center [324, 64] width 96 height 15
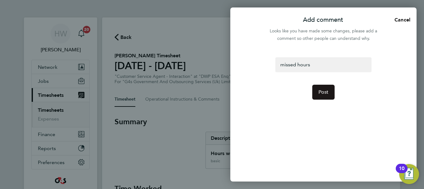
click at [323, 88] on button "Post" at bounding box center [324, 92] width 23 height 15
select select "30"
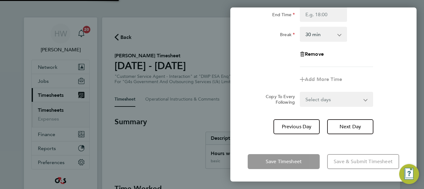
scroll to position [83, 0]
click at [400, 73] on div "Add More Time" at bounding box center [323, 79] width 157 height 15
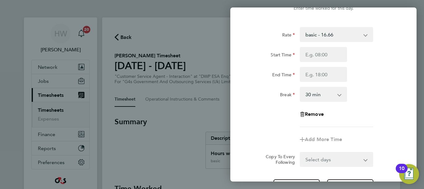
scroll to position [0, 0]
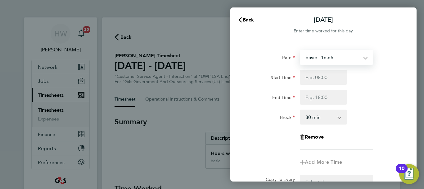
click at [331, 59] on select "basic - 16.66 System Issue Paid - 16.66 Bank Holiday System Issue Not Paid x1.5…" at bounding box center [333, 57] width 65 height 14
select select "30"
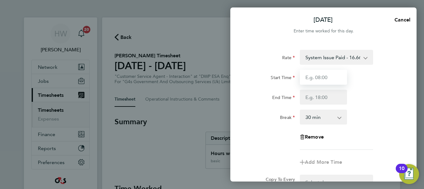
click at [315, 77] on input "Start Time" at bounding box center [323, 77] width 47 height 15
type input "09:00"
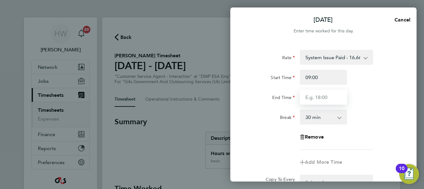
click at [313, 99] on input "End Time" at bounding box center [323, 96] width 47 height 15
type input "17:00"
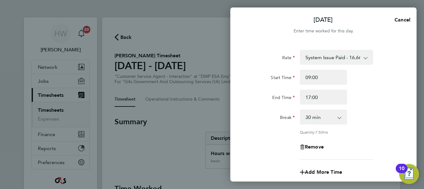
click at [372, 98] on div "End Time 17:00" at bounding box center [323, 96] width 157 height 15
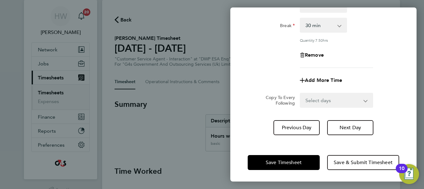
scroll to position [92, 0]
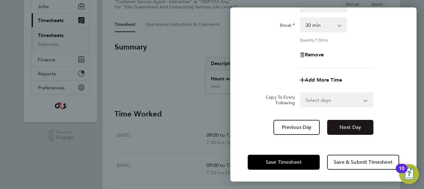
click at [354, 128] on span "Next Day" at bounding box center [350, 127] width 21 height 6
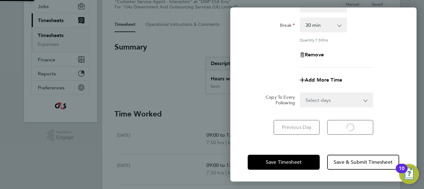
select select "30"
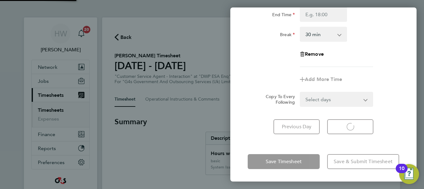
select select "30"
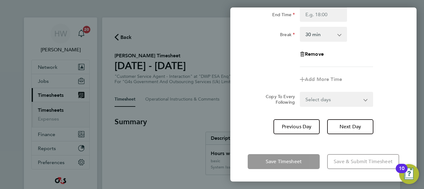
click at [390, 87] on form "Rate basic - 16.66 System Issue Paid - 16.66 Bank Holiday System Issue Not Paid…" at bounding box center [324, 36] width 152 height 139
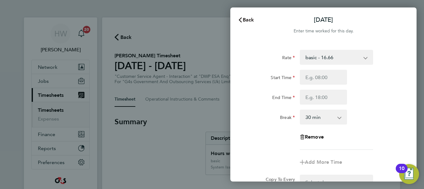
click at [251, 23] on button "Back" at bounding box center [246, 20] width 29 height 12
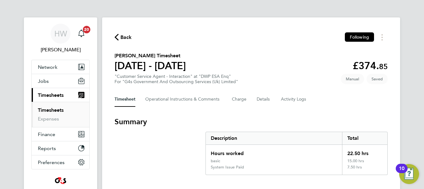
click at [285, 53] on section "Chloe Wills's Timesheet 18 - 24 Aug 2025 £374. 85 "Customer Service Agent - Int…" at bounding box center [251, 68] width 273 height 32
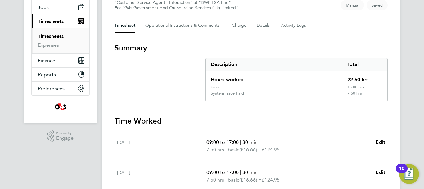
scroll to position [149, 0]
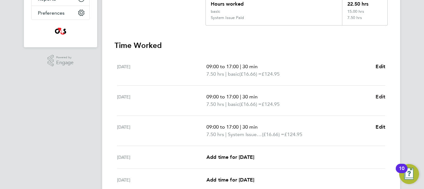
click at [381, 97] on span "Edit" at bounding box center [381, 97] width 10 height 6
select select "30"
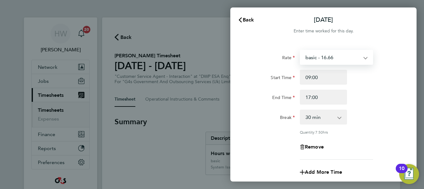
click at [332, 60] on select "basic - 16.66 System Issue Paid - 16.66 Bank Holiday System Issue Not Paid x1.5…" at bounding box center [333, 57] width 65 height 14
select select "30"
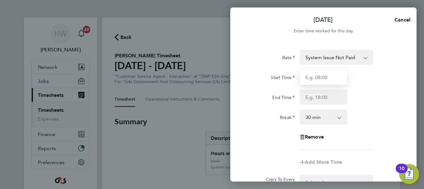
click at [310, 77] on input "Start Time" at bounding box center [323, 77] width 47 height 15
type input "09:00"
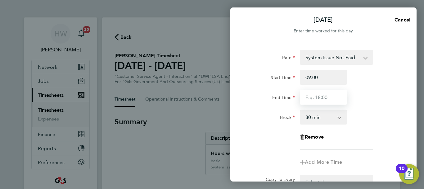
click at [314, 96] on input "End Time" at bounding box center [323, 96] width 47 height 15
type input "17:00"
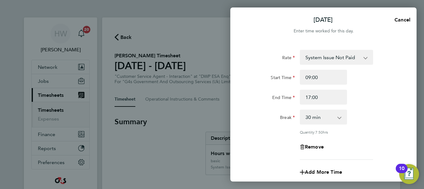
click at [366, 105] on div "Rate System Issue Not Paid basic - 16.66 System Issue Paid - 16.66 Bank Holiday…" at bounding box center [324, 105] width 152 height 110
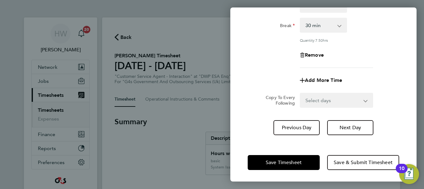
scroll to position [92, 0]
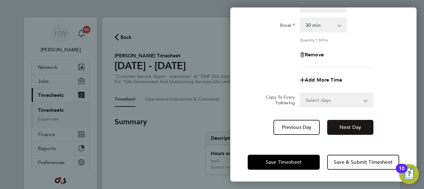
click at [355, 123] on button "Next Day" at bounding box center [350, 127] width 46 height 15
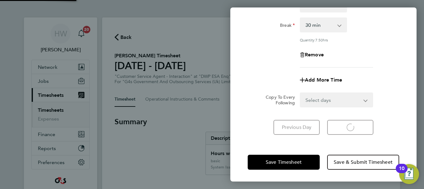
select select "30"
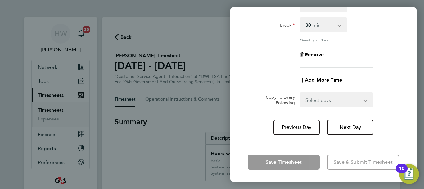
click at [388, 75] on div "Add More Time" at bounding box center [323, 79] width 157 height 15
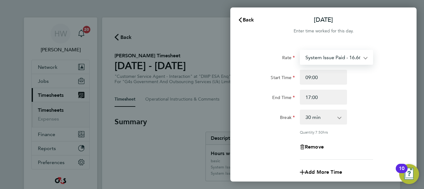
click at [347, 59] on select "System Issue Paid - 16.66 basic - 16.66 Bank Holiday System Issue Not Paid x1.5…" at bounding box center [333, 57] width 65 height 14
select select "30"
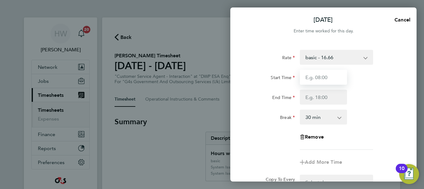
click at [316, 79] on input "Start Time" at bounding box center [323, 77] width 47 height 15
type input "09:00"
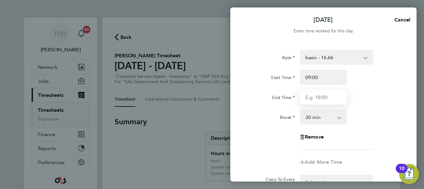
click at [318, 97] on input "End Time" at bounding box center [323, 96] width 47 height 15
type input "17:00"
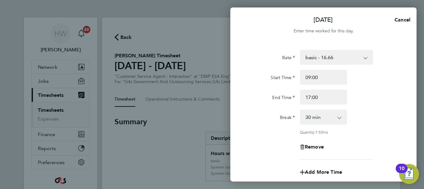
click at [382, 101] on div "End Time 17:00" at bounding box center [323, 96] width 157 height 15
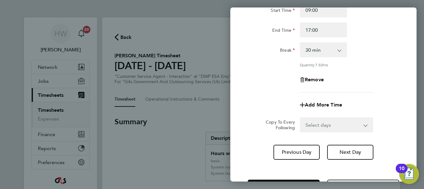
scroll to position [92, 0]
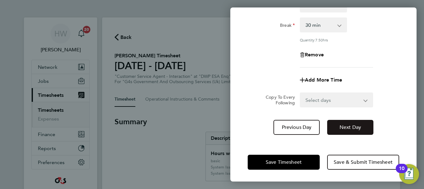
click at [351, 125] on span "Next Day" at bounding box center [350, 127] width 21 height 6
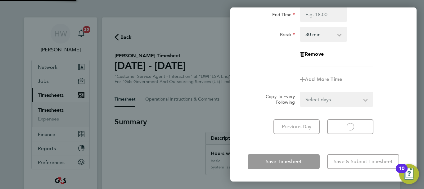
scroll to position [83, 0]
select select "30"
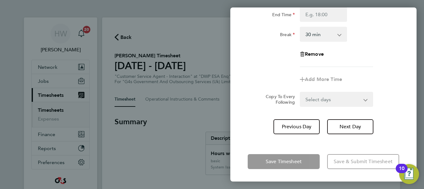
click at [381, 71] on app-timesheet-line-form-group "Rate basic - 16.66 System Issue Paid - 16.66 Bank Holiday System Issue Not Paid…" at bounding box center [324, 27] width 152 height 120
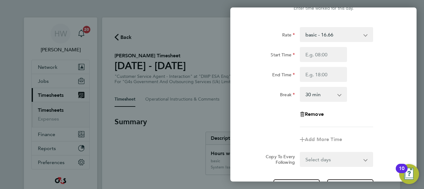
scroll to position [0, 0]
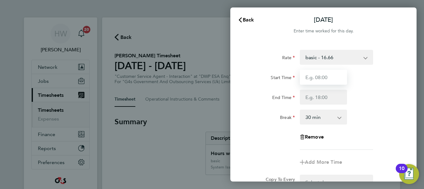
click at [309, 78] on input "Start Time" at bounding box center [323, 77] width 47 height 15
type input "09:00"
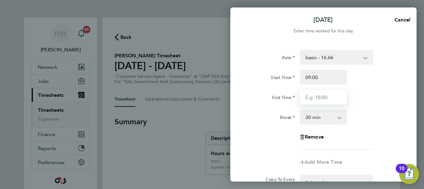
click at [312, 97] on input "End Time" at bounding box center [323, 96] width 47 height 15
type input "17:00"
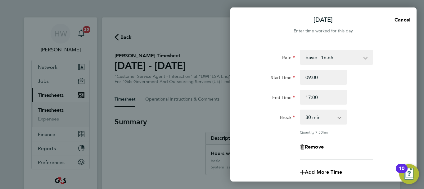
click at [382, 97] on div "End Time 17:00" at bounding box center [323, 96] width 157 height 15
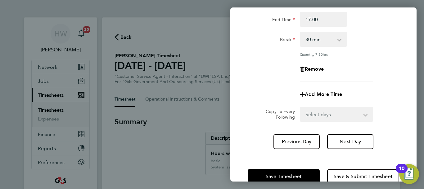
scroll to position [92, 0]
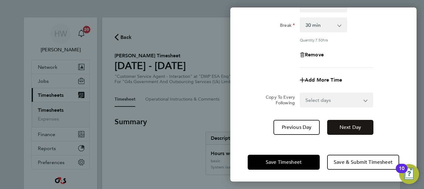
click at [359, 131] on button "Next Day" at bounding box center [350, 127] width 46 height 15
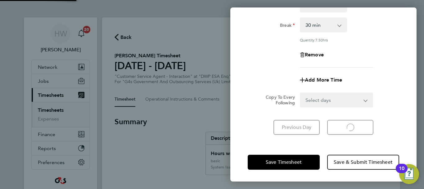
scroll to position [83, 0]
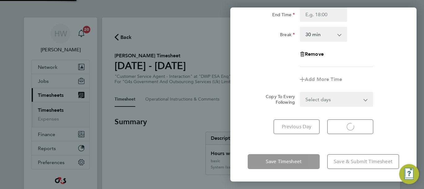
select select "30"
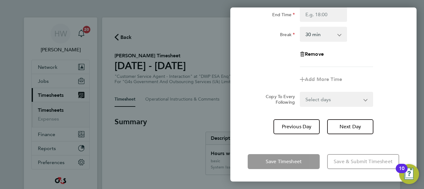
click at [380, 69] on app-timesheet-line-form-group "Rate basic - 16.66 System Issue Paid - 16.66 Bank Holiday System Issue Not Paid…" at bounding box center [324, 27] width 152 height 120
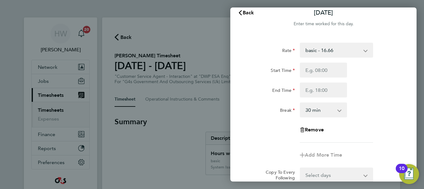
scroll to position [0, 0]
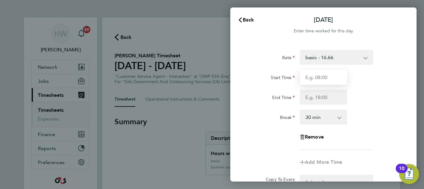
click at [318, 78] on input "Start Time" at bounding box center [323, 77] width 47 height 15
type input "09:00"
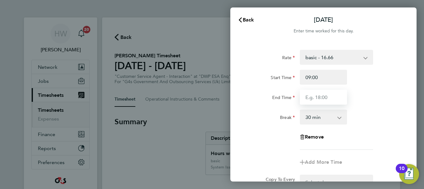
click at [309, 99] on input "End Time" at bounding box center [323, 96] width 47 height 15
type input "17:00"
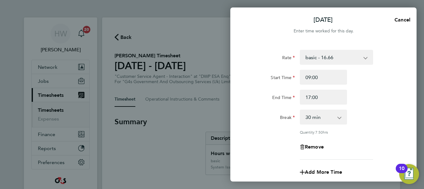
click at [394, 95] on div "End Time 17:00" at bounding box center [323, 96] width 157 height 15
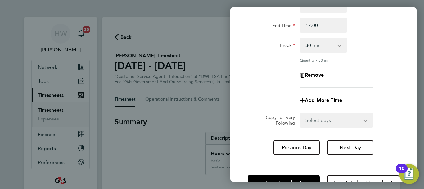
scroll to position [92, 0]
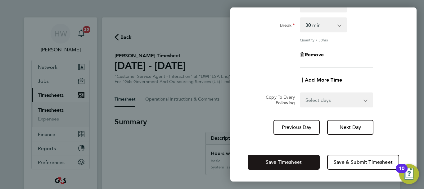
click at [306, 156] on button "Save Timesheet" at bounding box center [284, 161] width 72 height 15
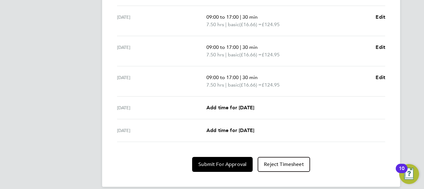
scroll to position [267, 0]
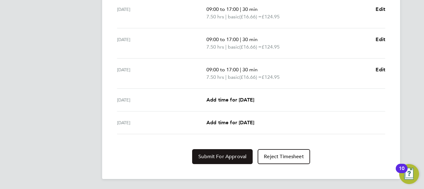
click at [229, 153] on button "Submit For Approval" at bounding box center [222, 156] width 61 height 15
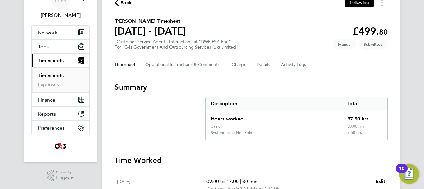
scroll to position [0, 0]
